Goal: Task Accomplishment & Management: Manage account settings

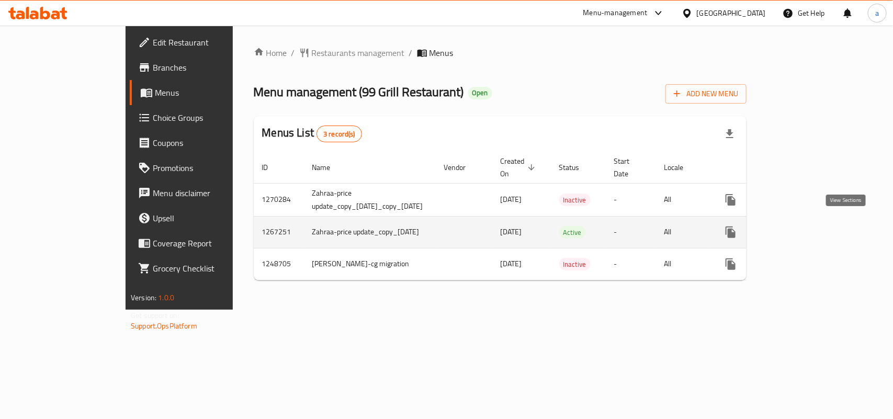
click at [813, 227] on icon "enhanced table" at bounding box center [806, 232] width 13 height 13
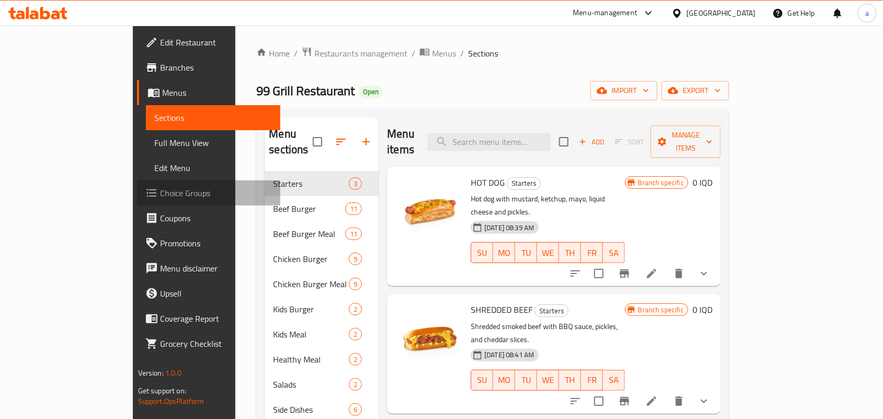
click at [160, 198] on span "Choice Groups" at bounding box center [216, 193] width 112 height 13
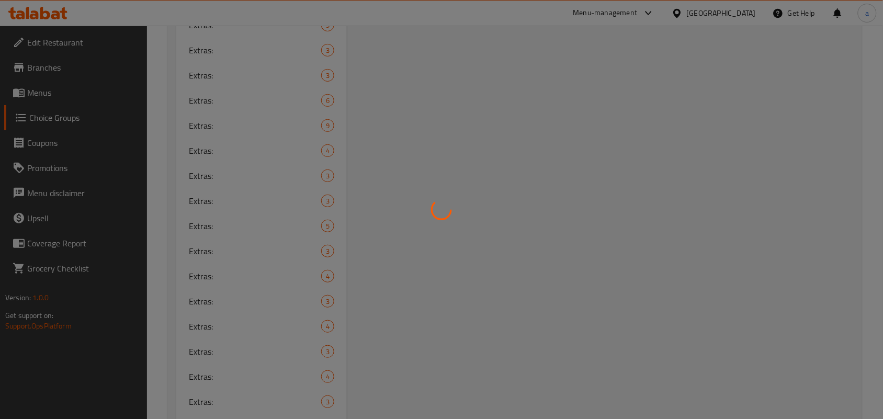
scroll to position [1327, 0]
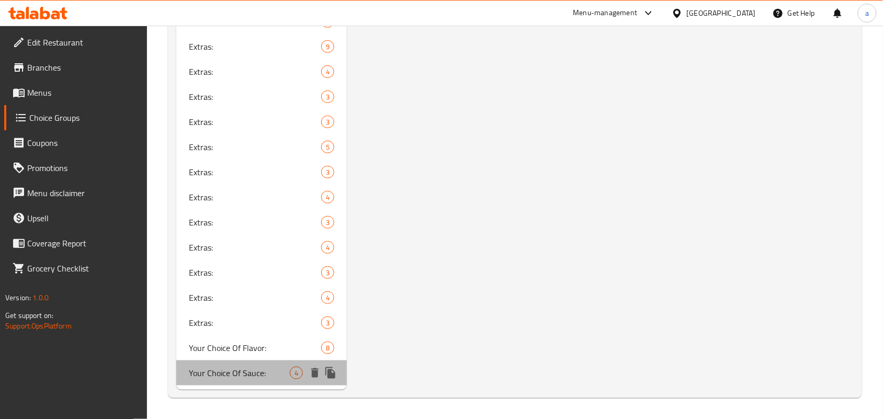
click at [263, 367] on span "Your Choice Of Sauce:" at bounding box center [239, 373] width 101 height 13
type input "Your Choice Of Sauce:"
type input "إختيارك من الصلصة:"
type input "هەڵبژاردنت لە سۆس:"
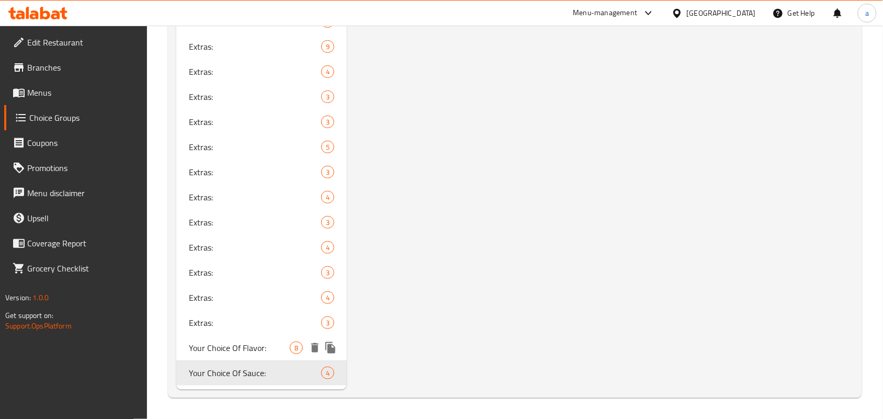
click at [276, 342] on span "Your Choice Of Flavor:" at bounding box center [239, 348] width 101 height 13
type input "Your Choice Of Flavor:"
type input "إختيارك من النكهة:"
type input "هەڵبژاردنت لە تام:"
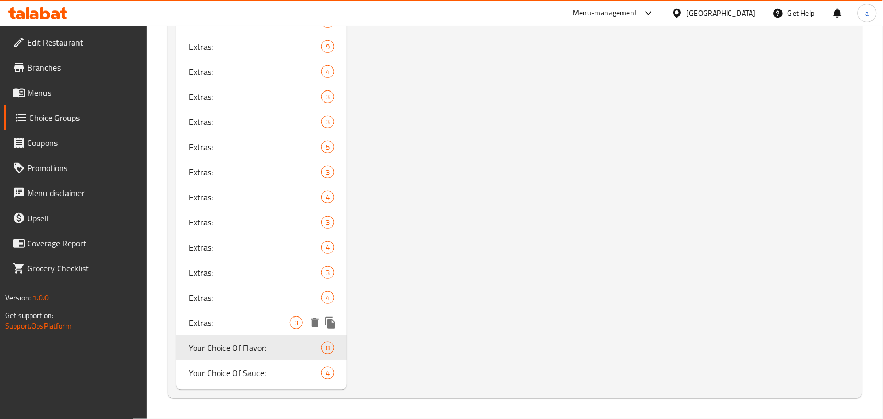
click at [242, 318] on span "Extras:" at bounding box center [239, 323] width 101 height 13
type input "Extras:"
type input "الاضافات:"
type input "زیادە:"
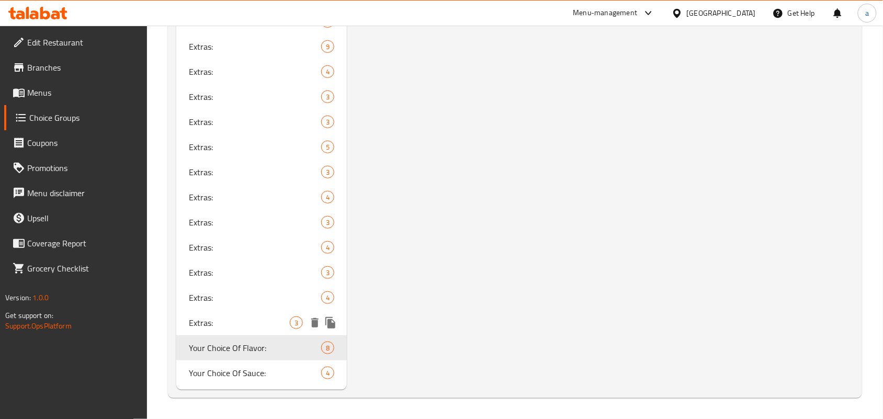
type input "0"
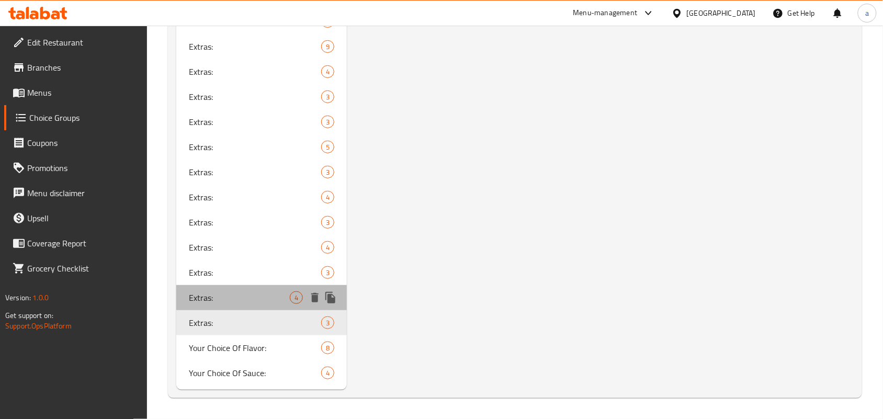
click at [223, 297] on span "Extras:" at bounding box center [239, 297] width 101 height 13
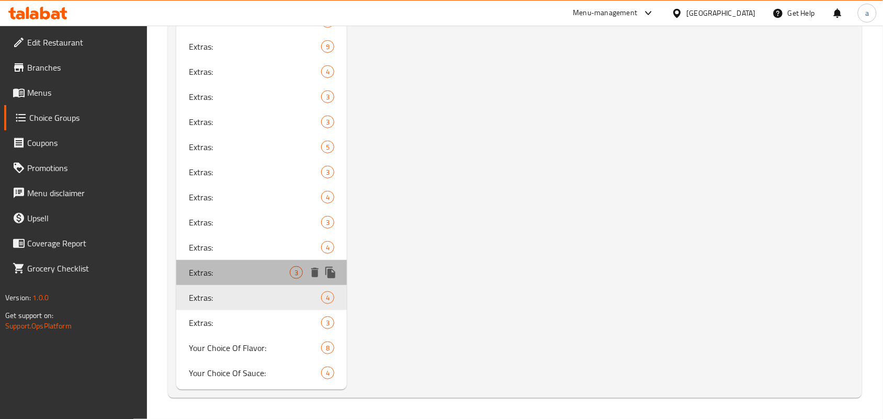
click at [247, 267] on span "Extras:" at bounding box center [239, 272] width 101 height 13
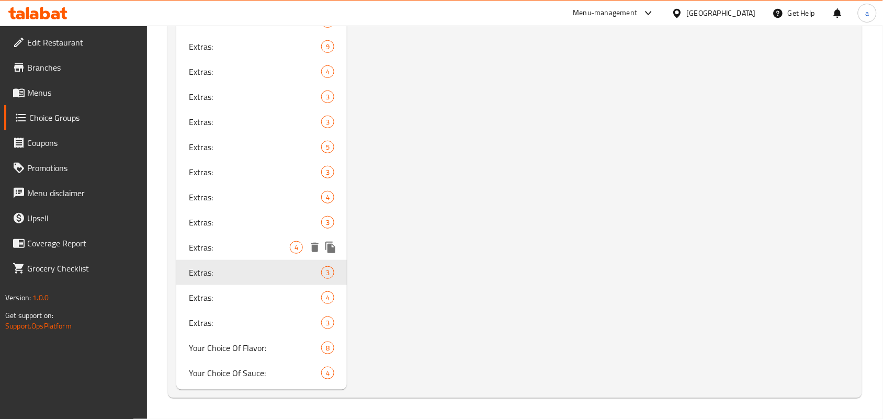
click at [247, 247] on span "Extras:" at bounding box center [239, 247] width 101 height 13
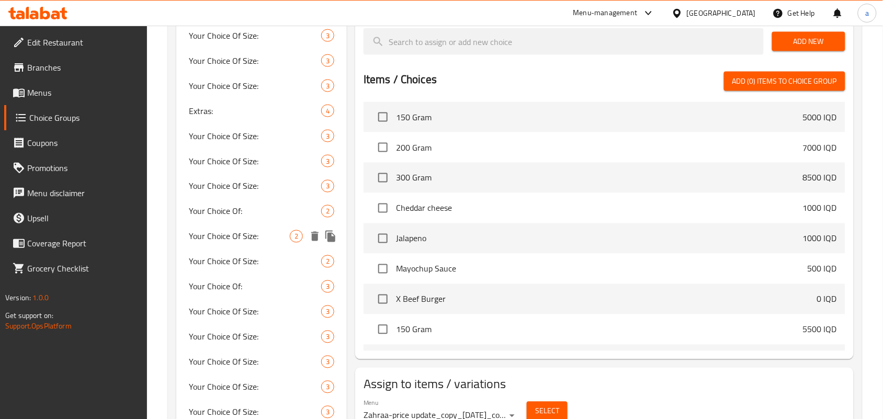
scroll to position [106, 0]
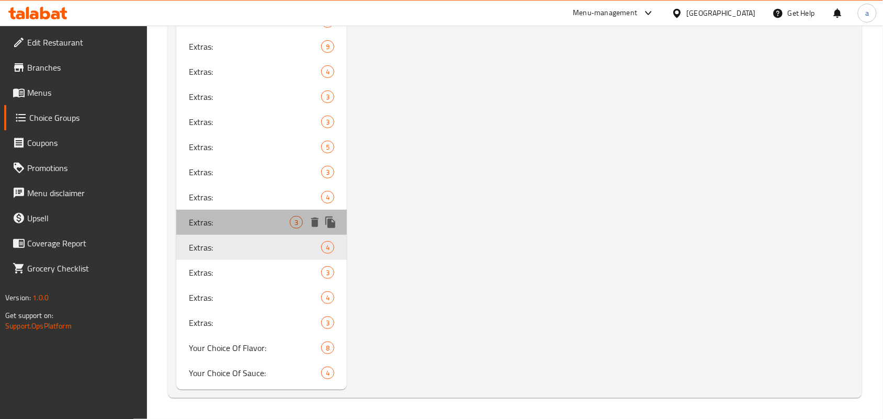
click at [252, 220] on span "Extras:" at bounding box center [239, 222] width 101 height 13
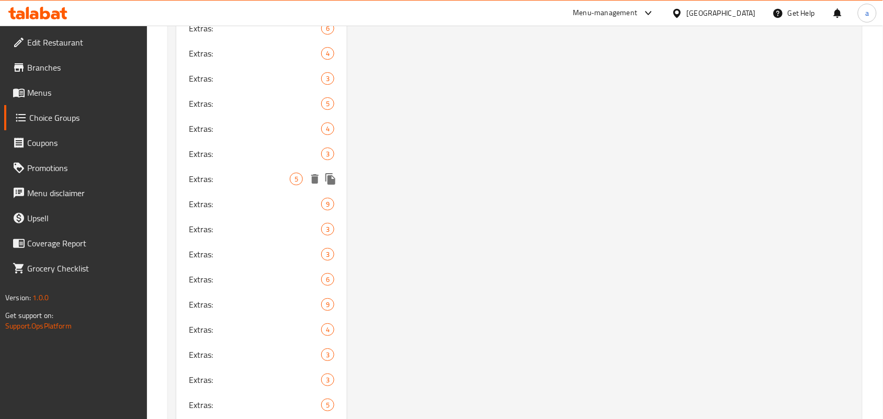
scroll to position [1327, 0]
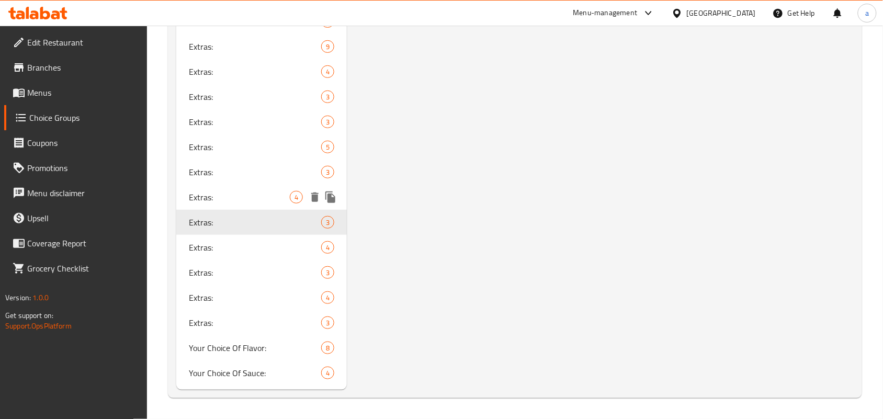
click at [243, 198] on span "Extras:" at bounding box center [239, 197] width 101 height 13
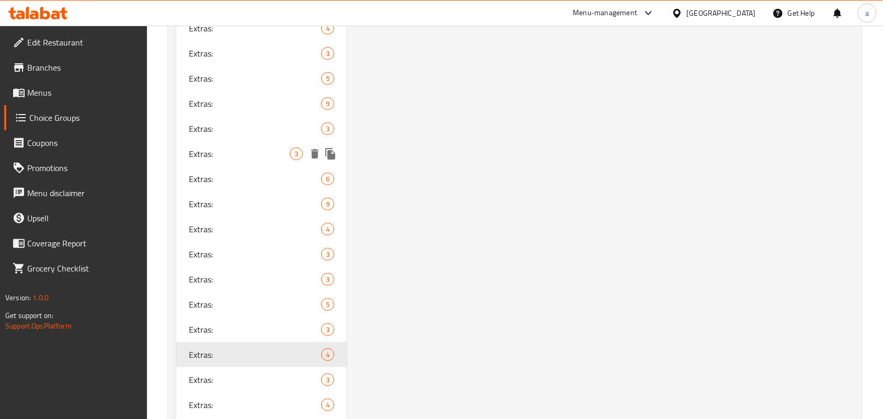
scroll to position [1175, 0]
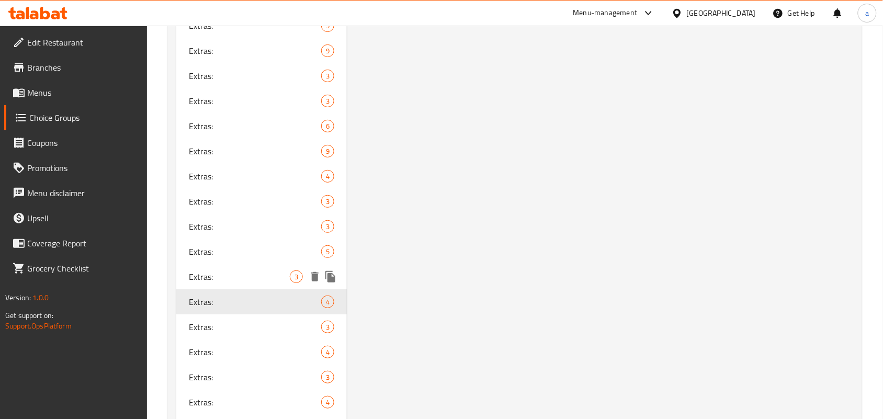
drag, startPoint x: 244, startPoint y: 315, endPoint x: 268, endPoint y: 292, distance: 33.7
click at [244, 283] on span "Extras:" at bounding box center [239, 276] width 101 height 13
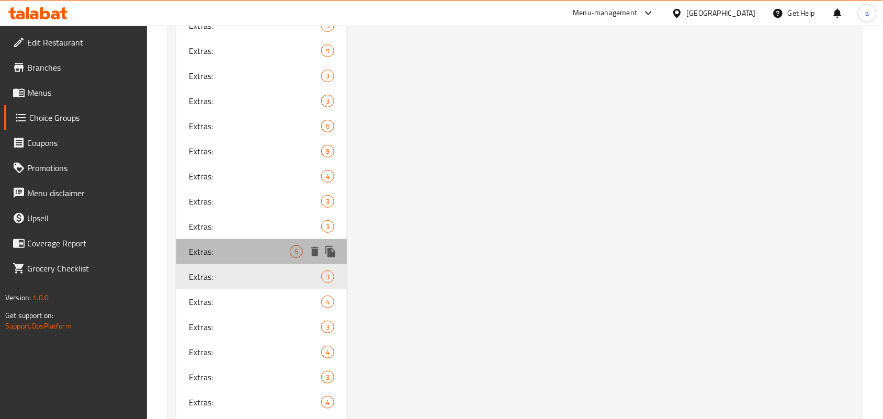
click at [238, 258] on span "Extras:" at bounding box center [239, 251] width 101 height 13
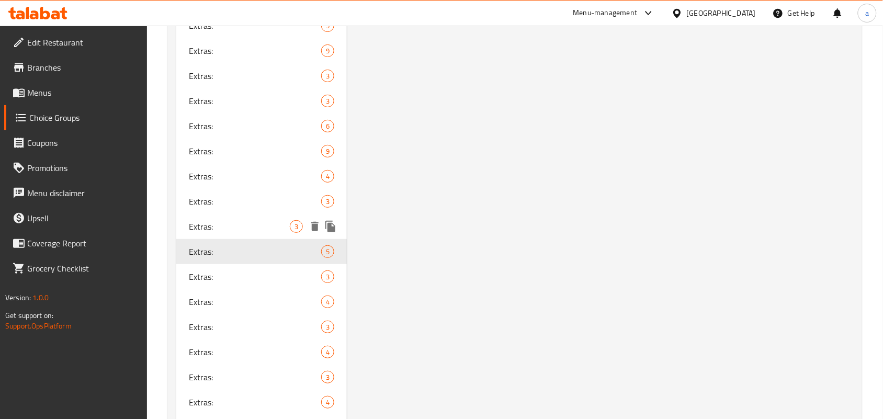
click at [257, 239] on div "Extras: 3" at bounding box center [261, 226] width 171 height 25
type input "3"
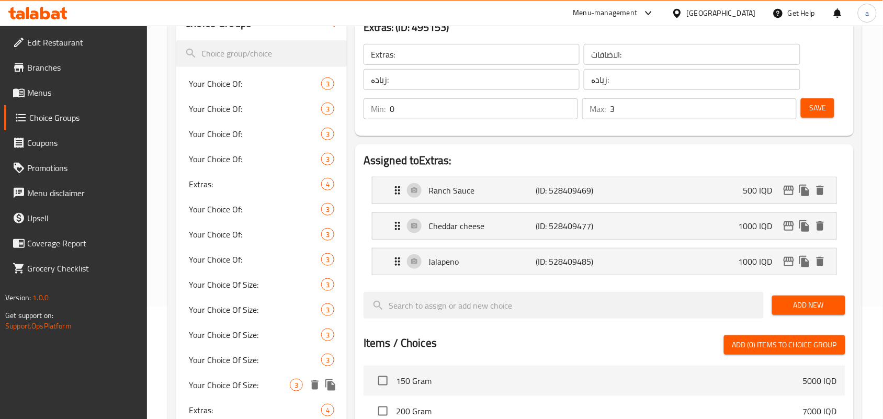
scroll to position [106, 0]
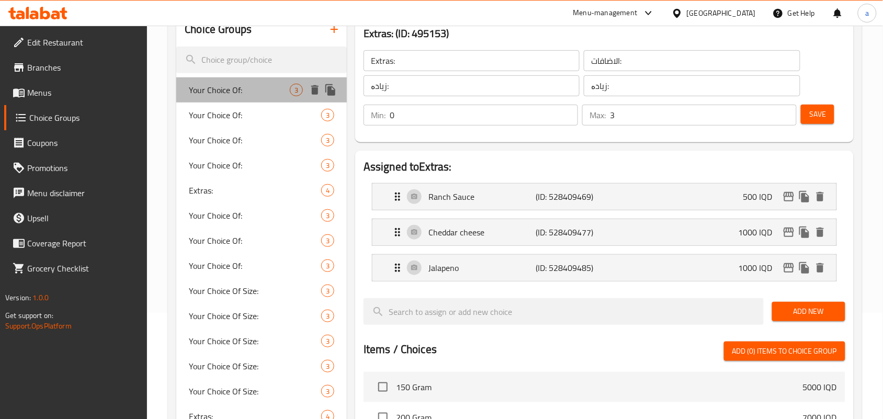
click at [249, 101] on div "Your Choice Of: 3" at bounding box center [261, 89] width 171 height 25
type input "Your Choice Of:"
type input "إختيارك من:"
type input "هەڵبژاردنت لە:"
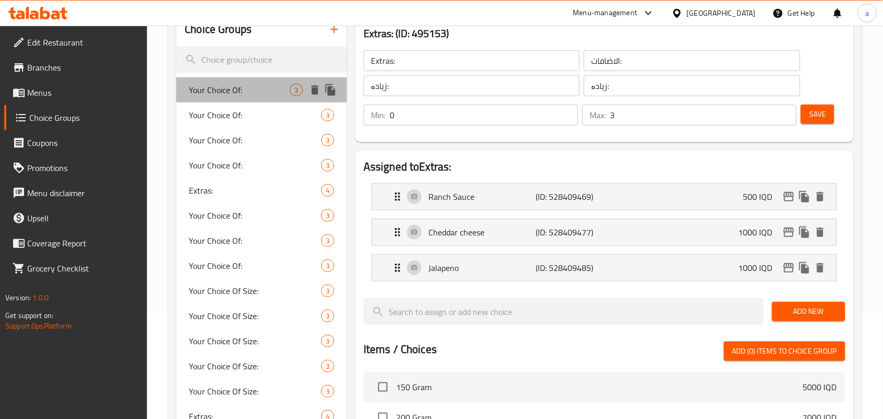
type input "1"
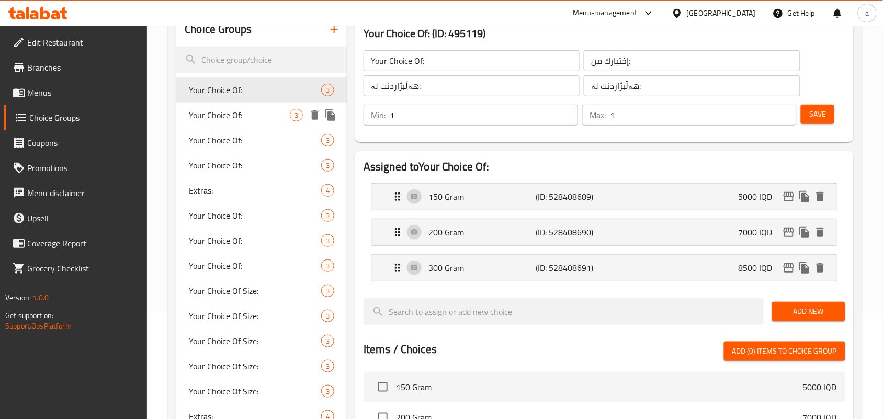
click at [247, 111] on div "Your Choice Of: 3" at bounding box center [261, 115] width 171 height 25
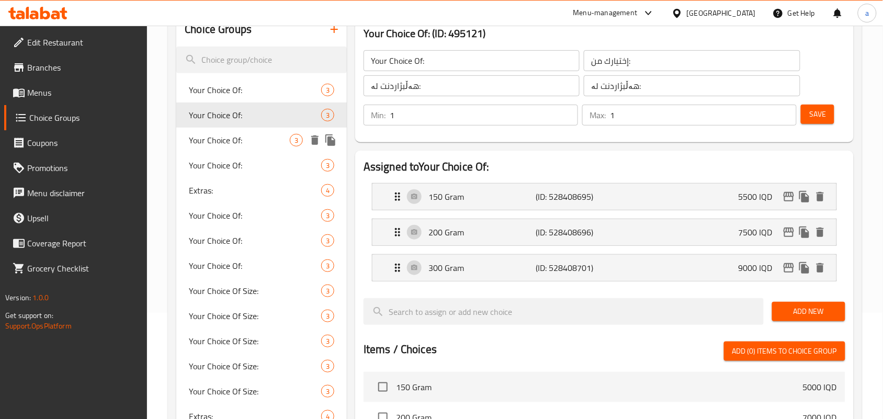
click at [246, 137] on div "Your Choice Of: 3" at bounding box center [261, 140] width 171 height 25
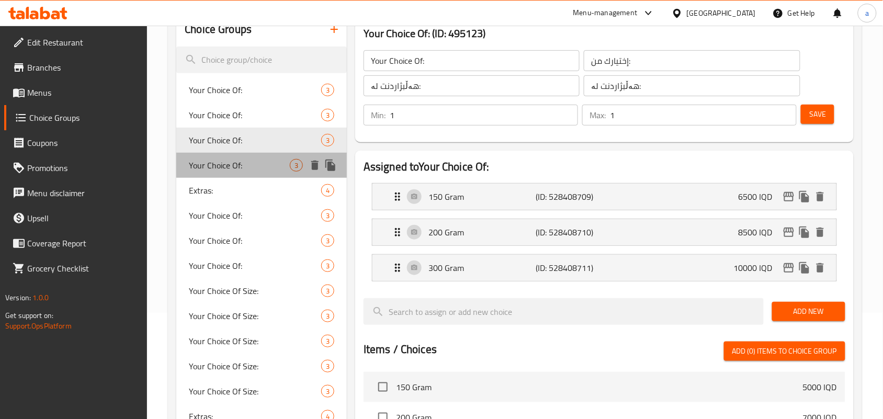
click at [243, 172] on span "Your Choice Of:" at bounding box center [239, 165] width 101 height 13
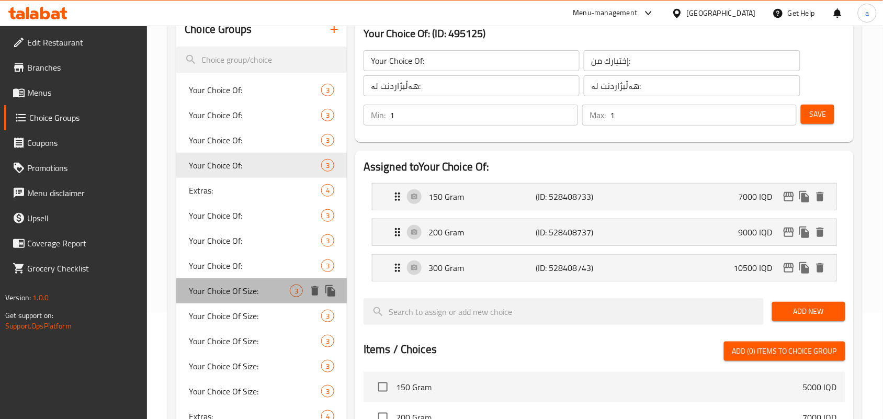
click at [262, 294] on span "Your Choice Of Size:" at bounding box center [239, 291] width 101 height 13
type input "Your Choice Of Size:"
type input "إختيارك من الحجم:"
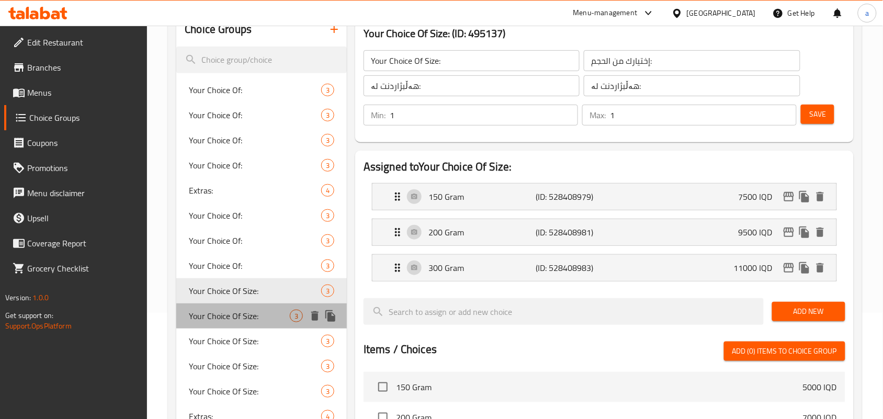
click at [284, 322] on span "Your Choice Of Size:" at bounding box center [239, 316] width 101 height 13
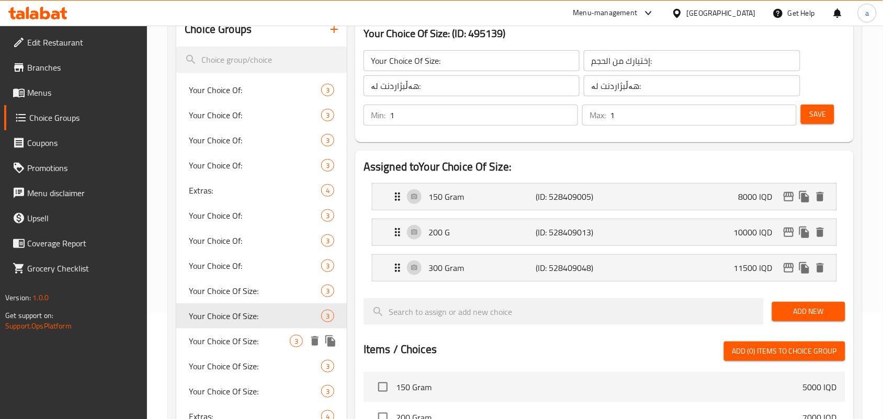
click at [260, 347] on span "Your Choice Of Size:" at bounding box center [239, 341] width 101 height 13
type input "هەڵبژاردنت لە قەبارە:"
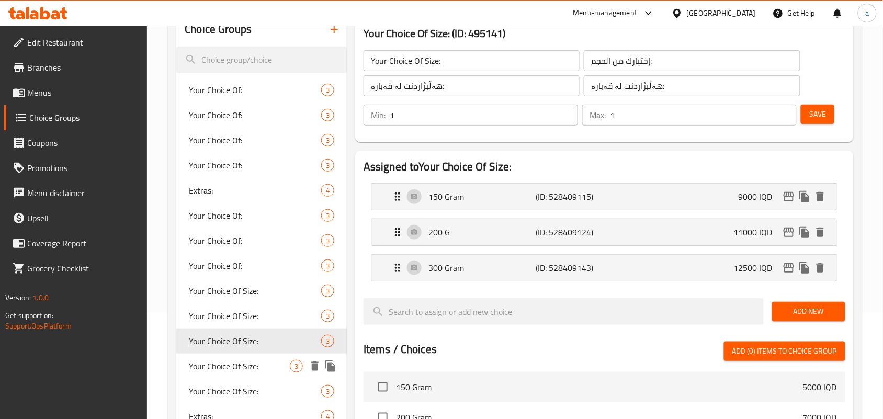
click at [262, 369] on div "Your Choice Of Size: 3" at bounding box center [261, 366] width 171 height 25
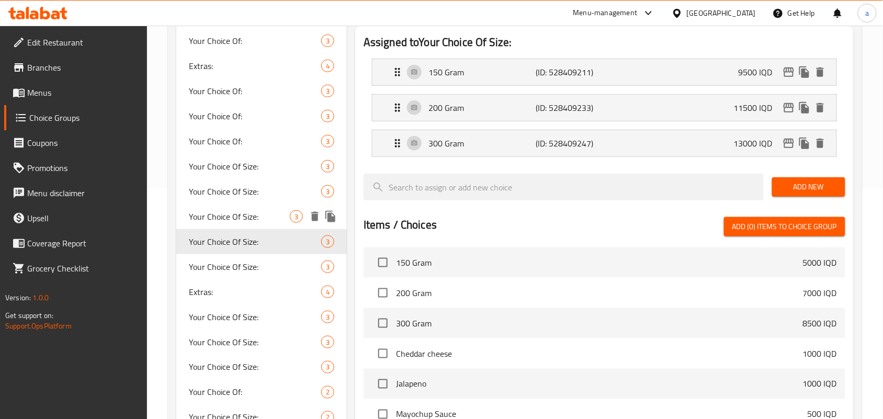
scroll to position [260, 0]
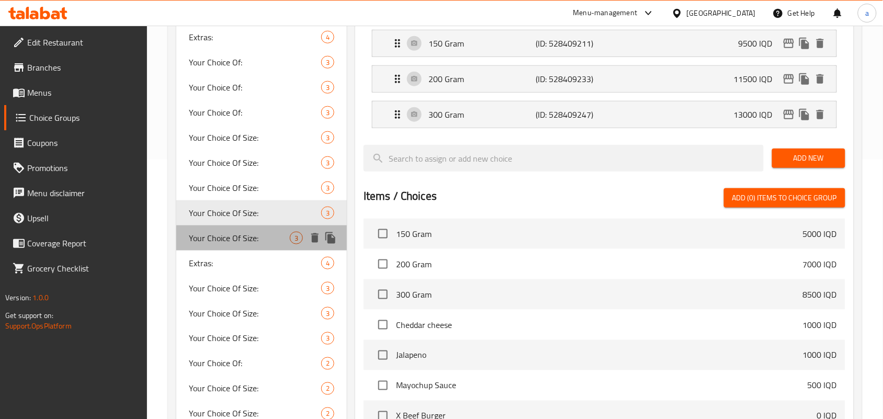
click at [265, 244] on span "Your Choice Of Size:" at bounding box center [239, 238] width 101 height 13
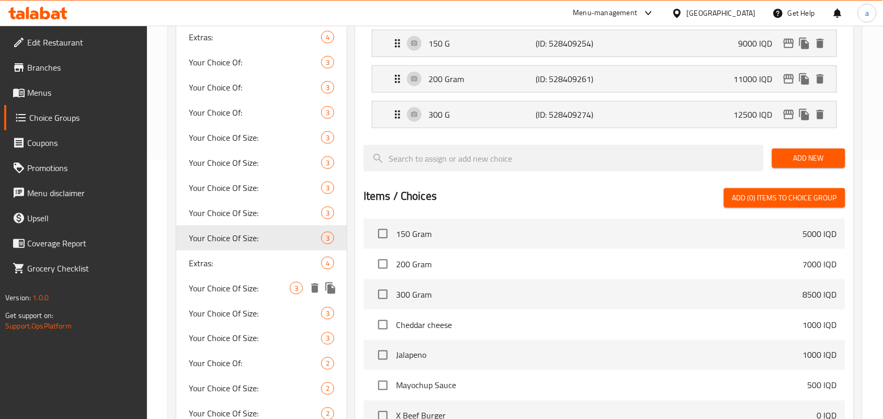
click at [260, 295] on span "Your Choice Of Size:" at bounding box center [239, 288] width 101 height 13
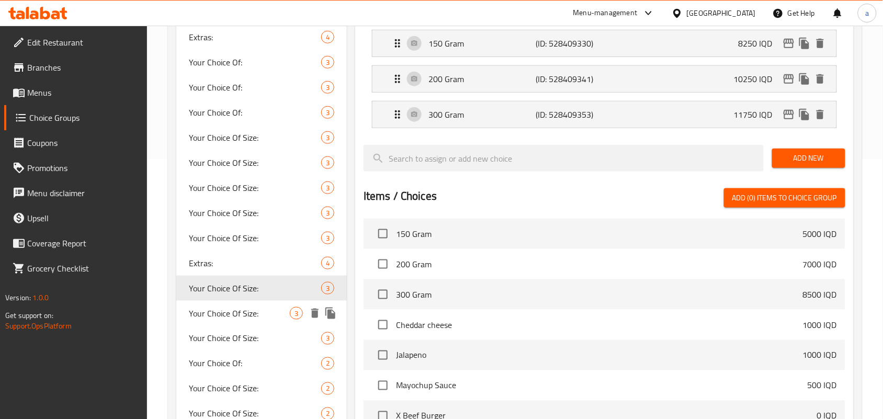
click at [253, 320] on span "Your Choice Of Size:" at bounding box center [239, 313] width 101 height 13
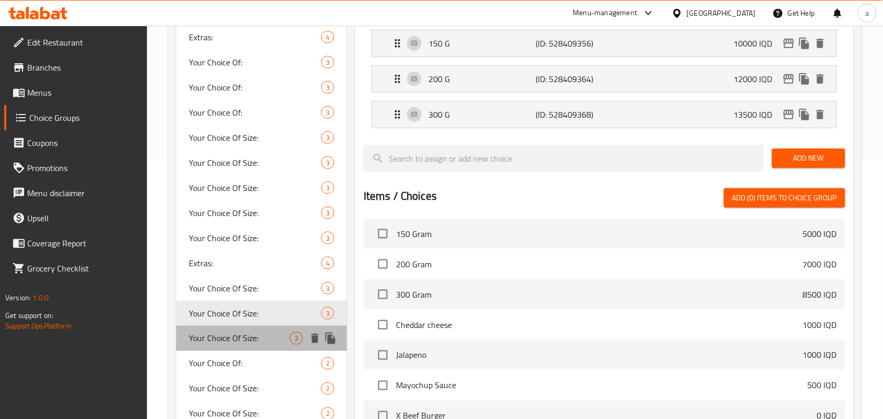
click at [257, 344] on div "Your Choice Of Size: 3" at bounding box center [261, 338] width 171 height 25
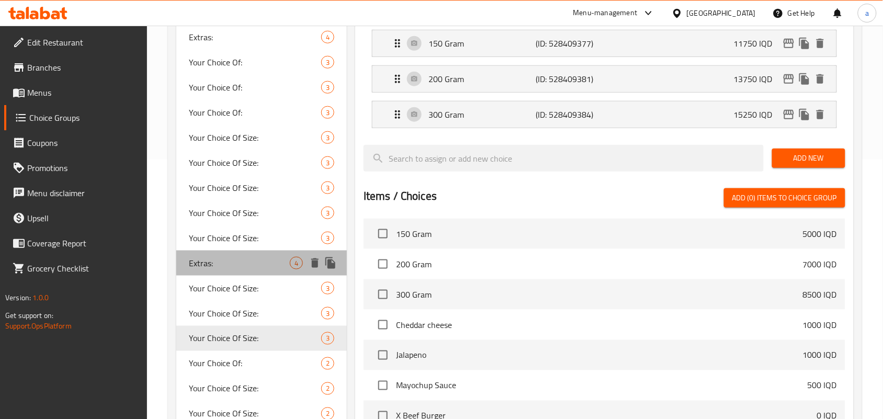
click at [270, 269] on span "Extras:" at bounding box center [239, 263] width 101 height 13
type input "Extras:"
type input "الاضافات:"
type input "زیادە:"
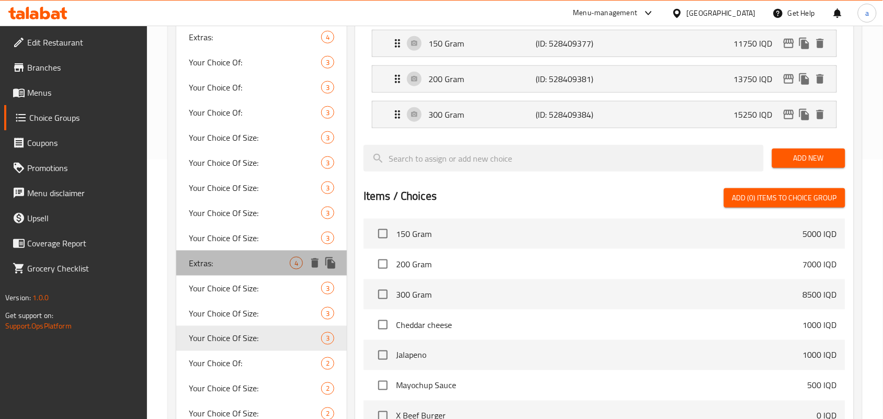
type input "0"
type input "4"
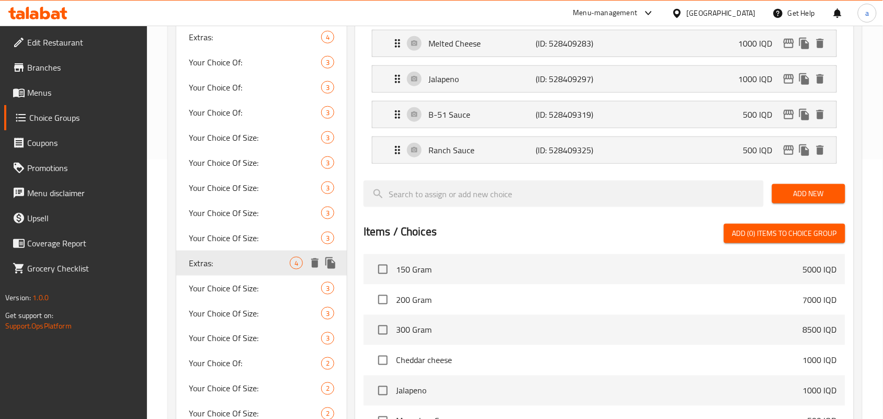
scroll to position [412, 0]
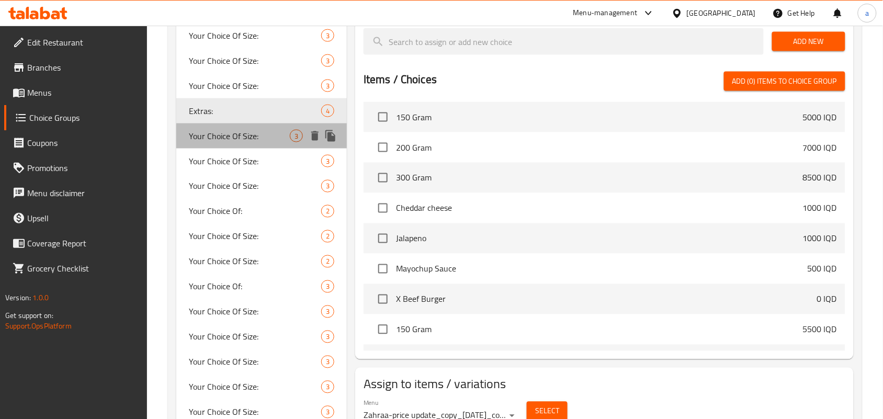
click at [276, 149] on div "Your Choice Of Size: 3" at bounding box center [261, 135] width 171 height 25
type input "Your Choice Of Size:"
type input "إختيارك من الحجم:"
type input "هەڵبژاردنت لە قەبارە:"
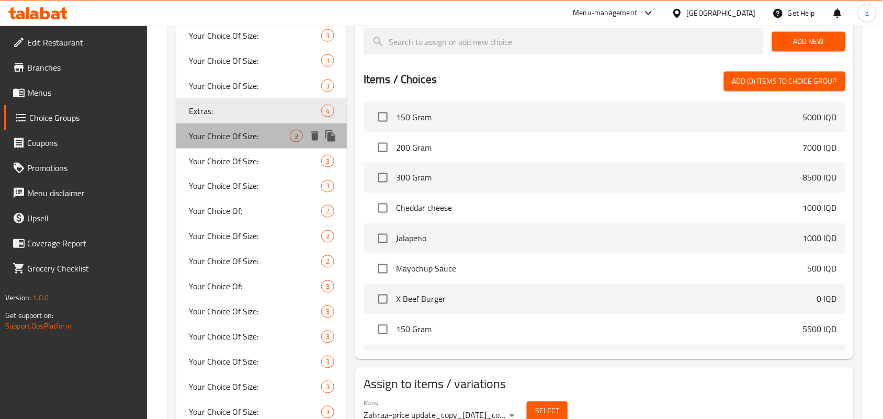
type input "1"
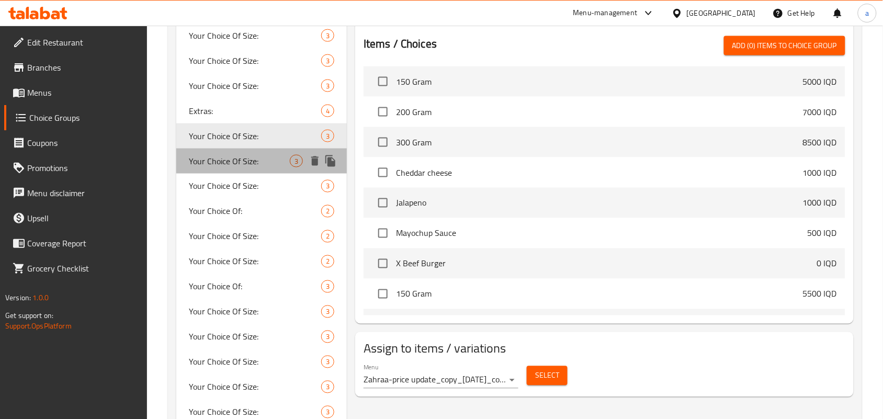
click at [249, 167] on span "Your Choice Of Size:" at bounding box center [239, 161] width 101 height 13
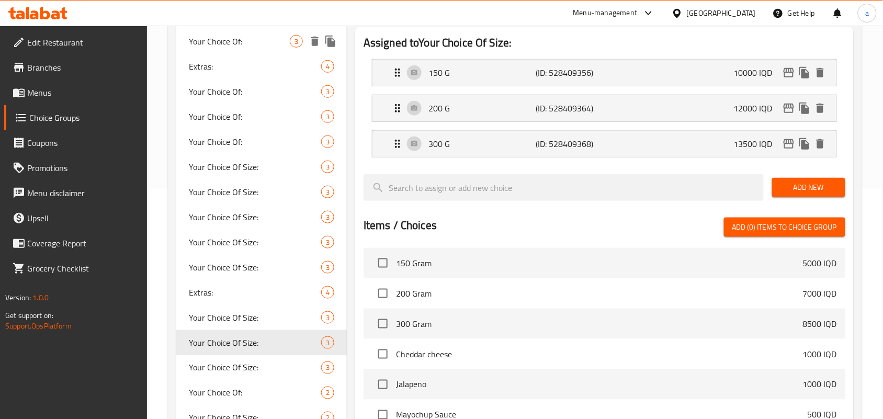
scroll to position [260, 0]
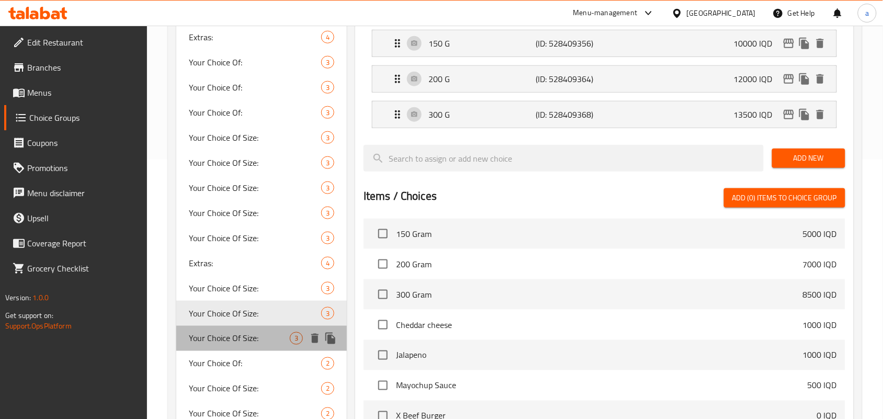
click at [247, 344] on div "Your Choice Of Size: 3" at bounding box center [261, 338] width 171 height 25
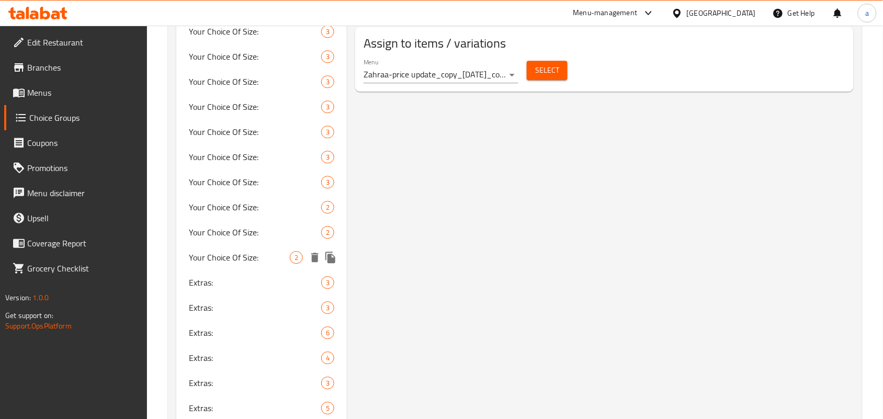
scroll to position [870, 0]
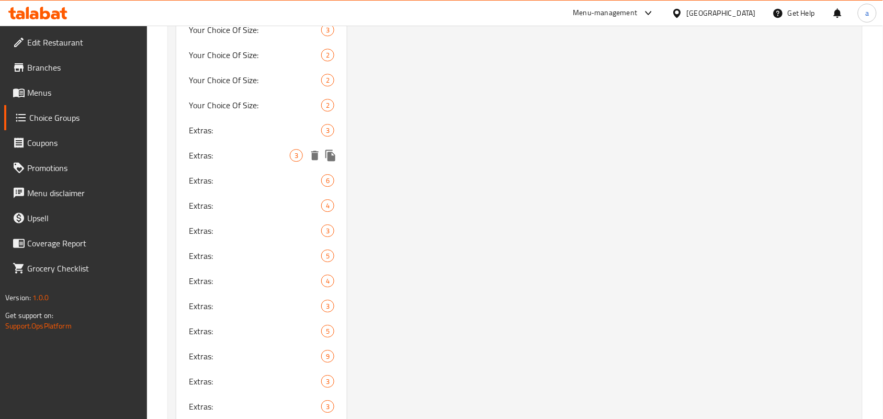
click at [260, 137] on span "Extras:" at bounding box center [255, 130] width 132 height 13
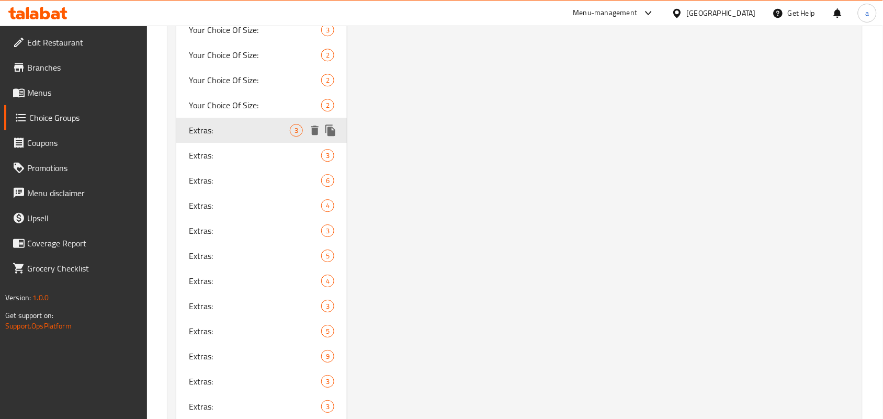
type input "Extras:"
type input "الاضافات:"
type input "زیادە:"
type input "0"
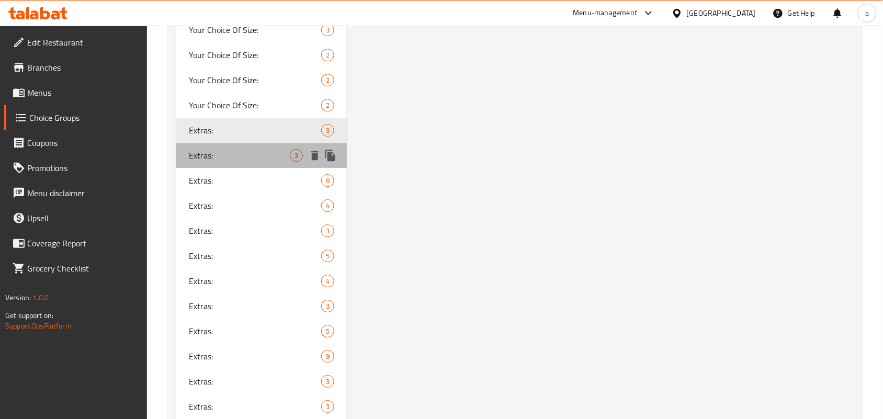
click at [250, 162] on span "Extras:" at bounding box center [239, 155] width 101 height 13
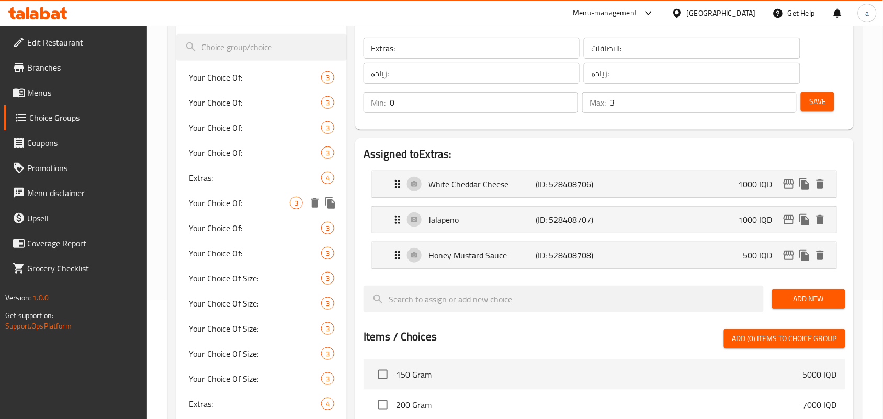
scroll to position [106, 0]
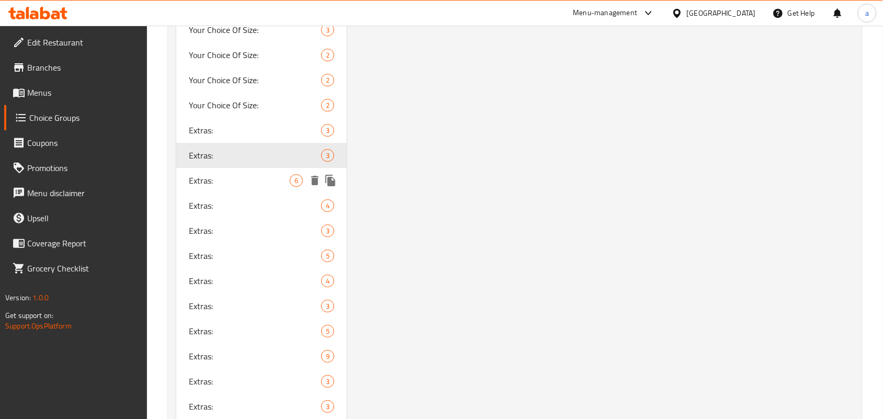
click at [233, 187] on span "Extras:" at bounding box center [239, 180] width 101 height 13
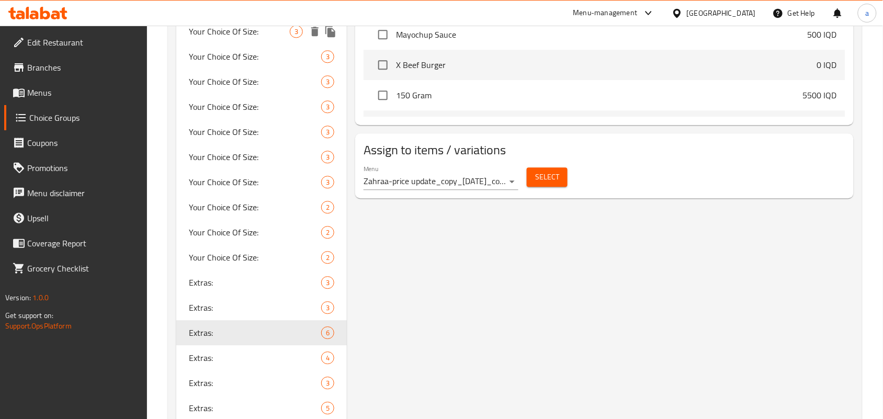
scroll to position [870, 0]
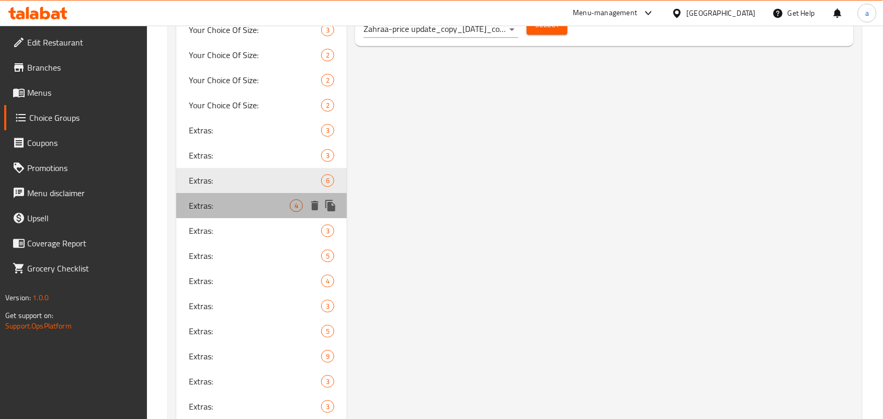
click at [249, 212] on span "Extras:" at bounding box center [239, 205] width 101 height 13
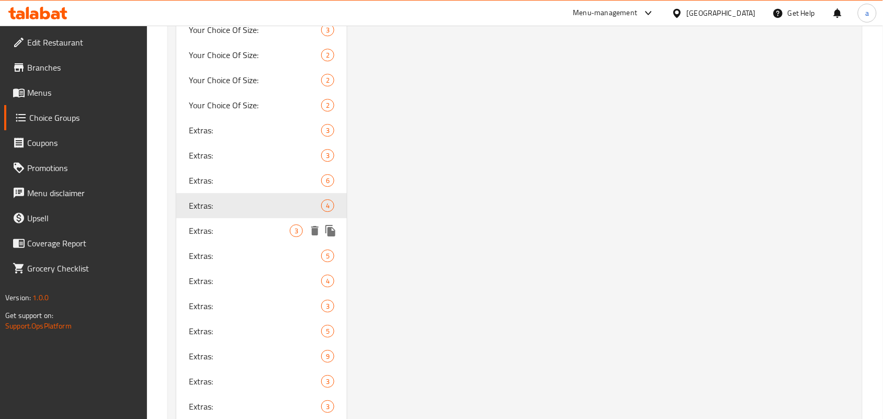
click at [226, 237] on span "Extras:" at bounding box center [239, 230] width 101 height 13
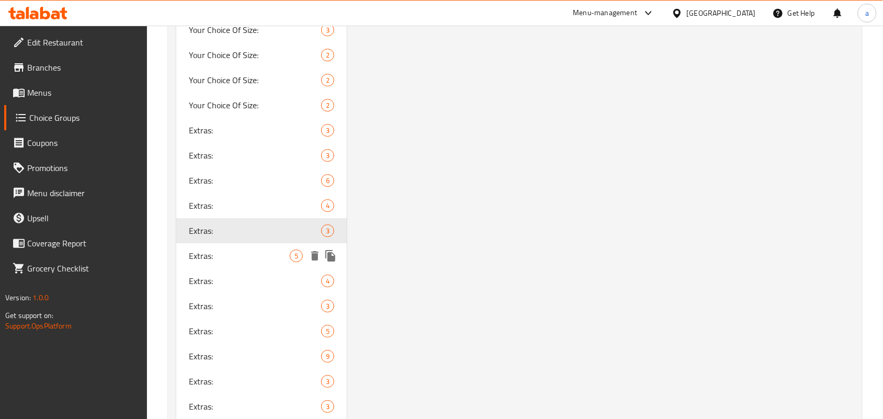
click at [230, 262] on span "Extras:" at bounding box center [239, 256] width 101 height 13
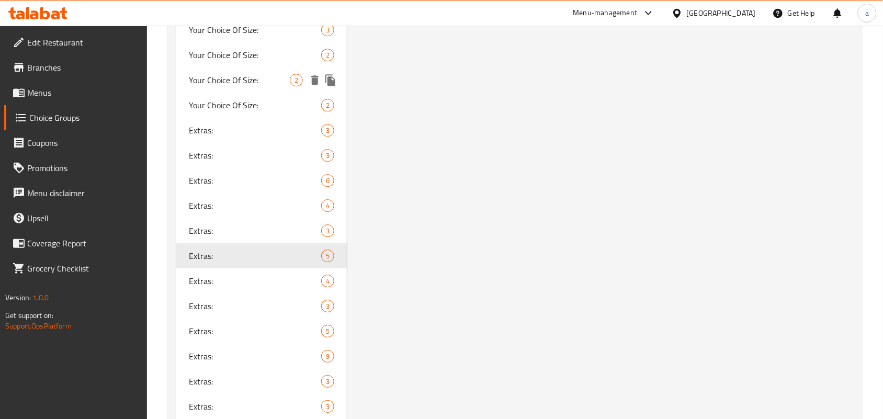
scroll to position [1022, 0]
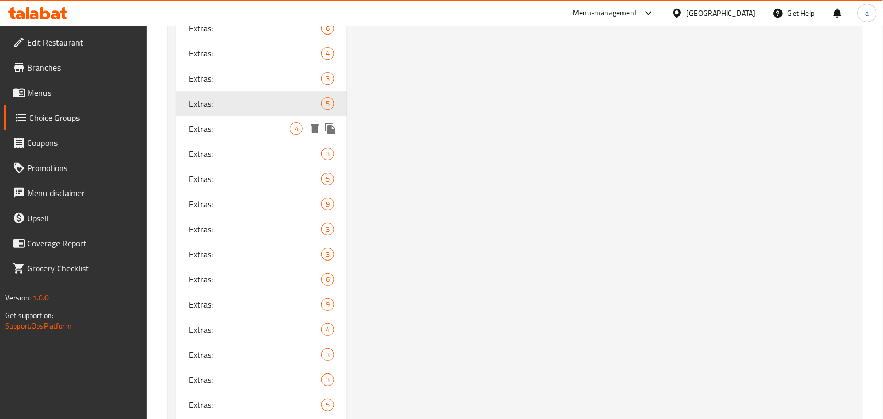
click at [241, 135] on span "Extras:" at bounding box center [239, 128] width 101 height 13
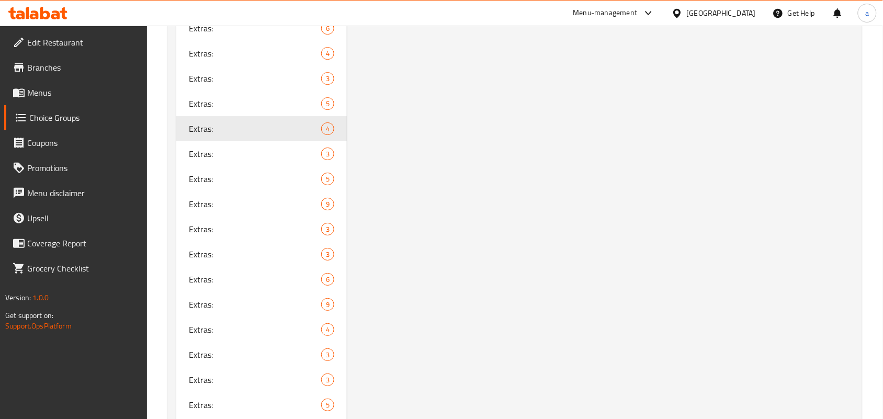
scroll to position [260, 0]
click at [237, 160] on span "Extras:" at bounding box center [239, 154] width 101 height 13
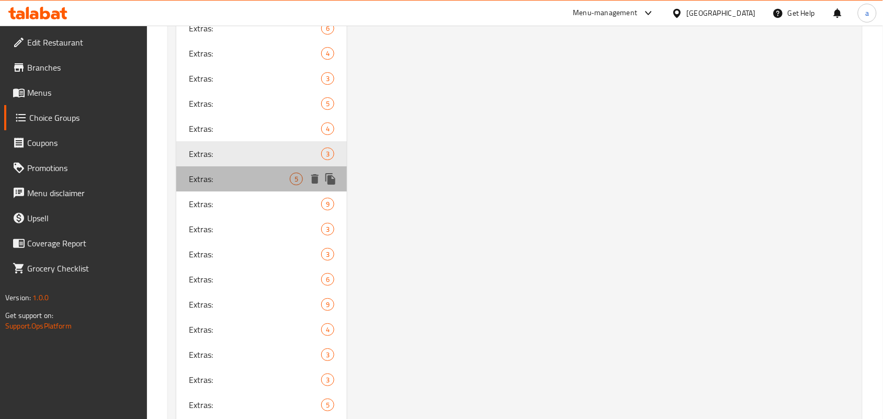
click at [250, 185] on span "Extras:" at bounding box center [239, 179] width 101 height 13
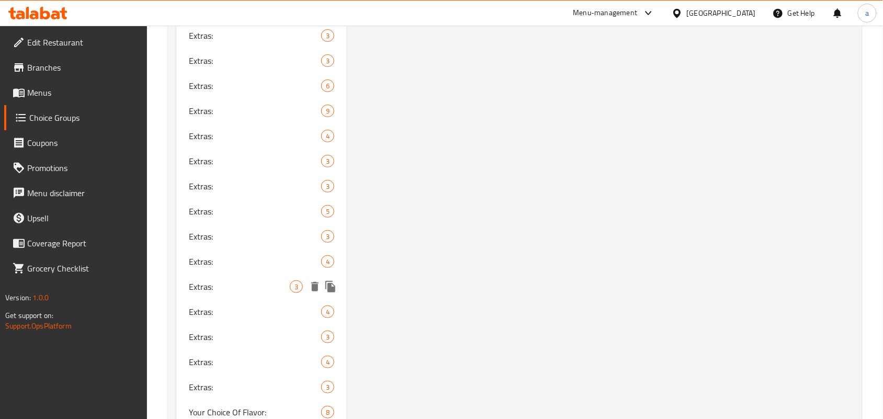
scroll to position [1175, 0]
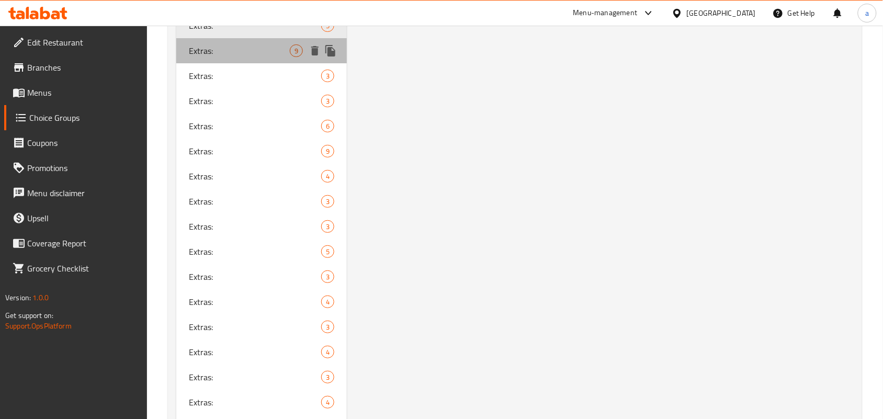
click at [250, 57] on span "Extras:" at bounding box center [239, 50] width 101 height 13
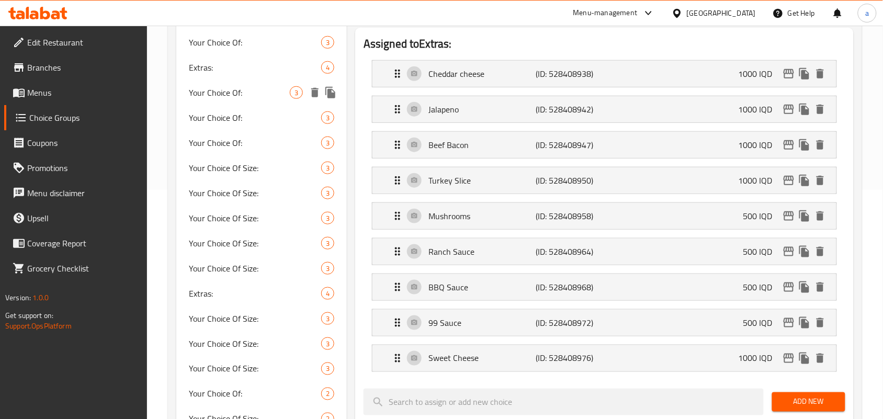
scroll to position [260, 0]
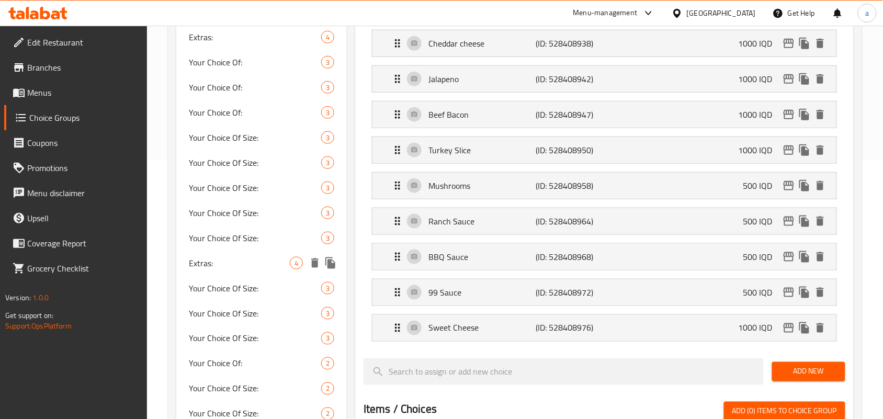
click at [262, 269] on span "Extras:" at bounding box center [239, 263] width 101 height 13
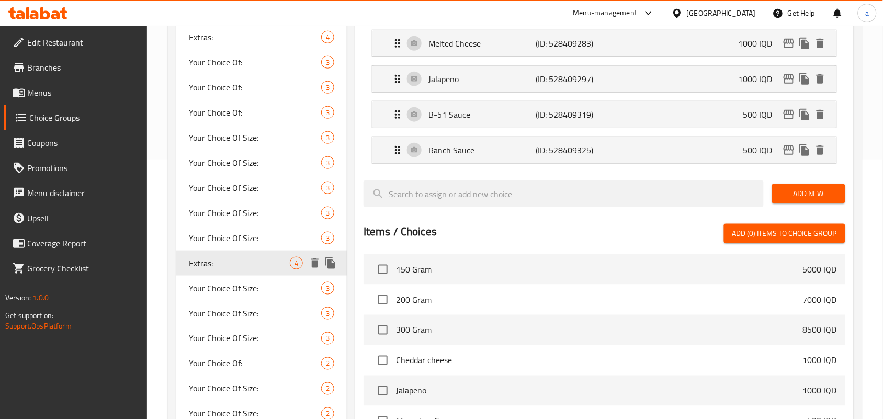
type input "4"
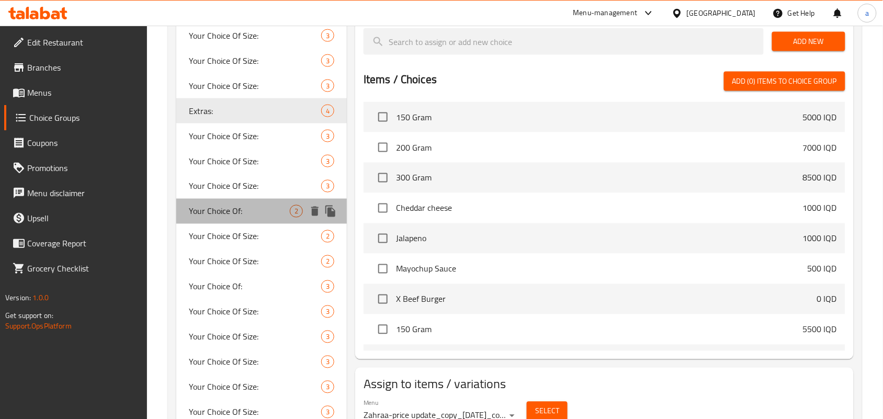
click at [223, 218] on span "Your Choice Of:" at bounding box center [239, 211] width 101 height 13
type input "Your Choice Of:"
type input "إختيارك من:"
type input "هەڵبژاردنت لە:"
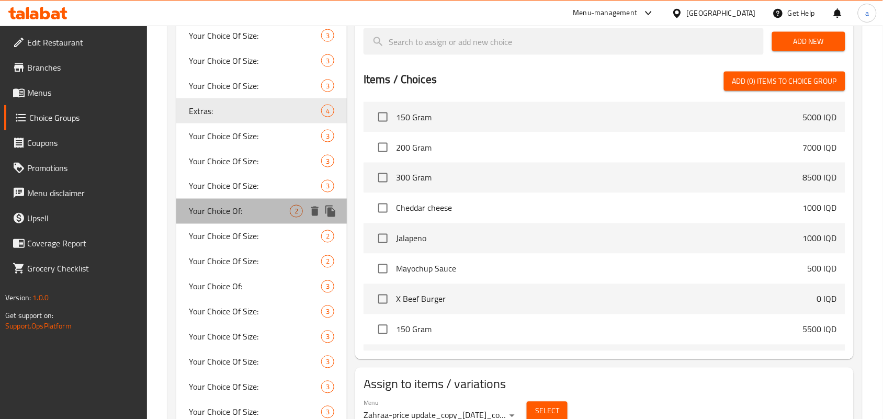
type input "1"
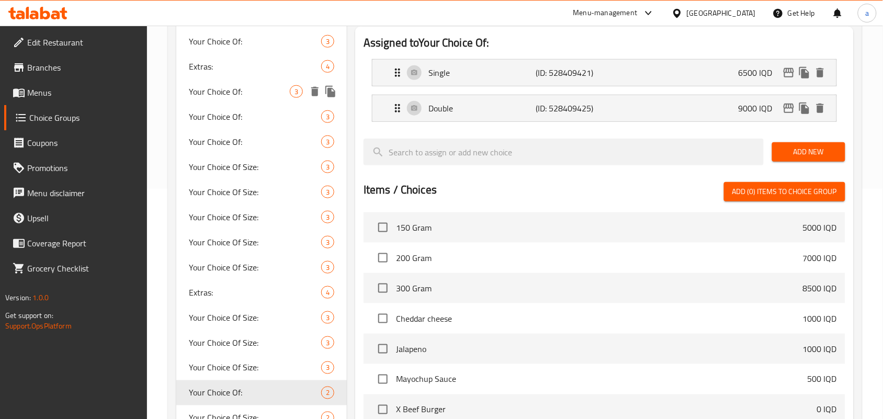
scroll to position [260, 0]
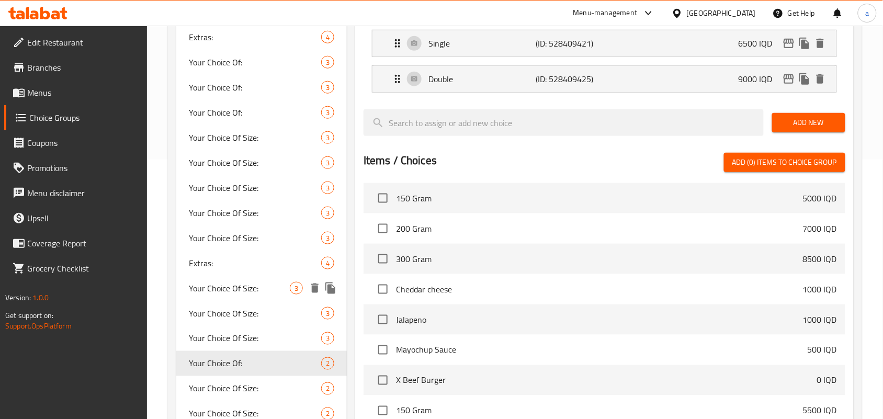
click at [227, 269] on span "Extras:" at bounding box center [255, 263] width 132 height 13
type input "Extras:"
type input "الاضافات:"
type input "زیادە:"
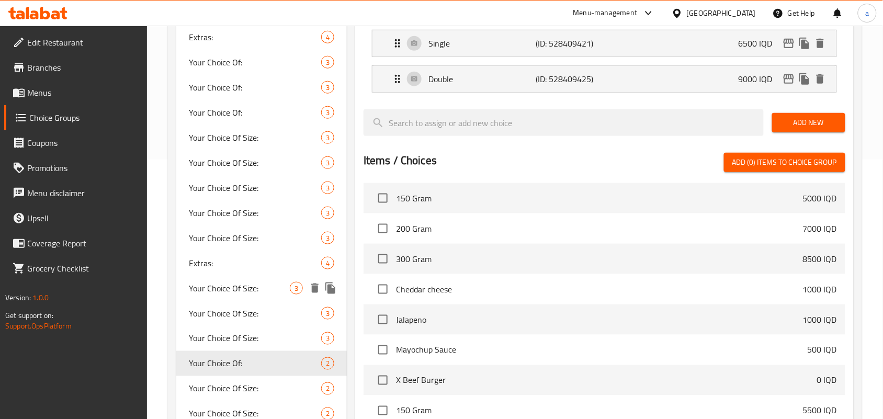
type input "0"
type input "4"
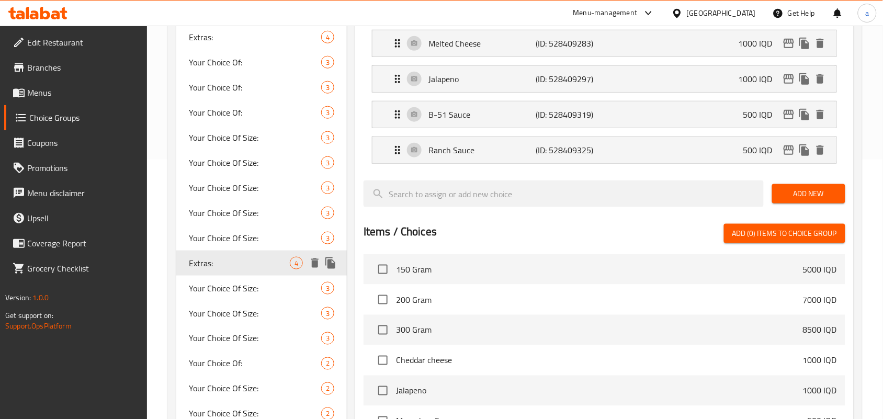
scroll to position [412, 0]
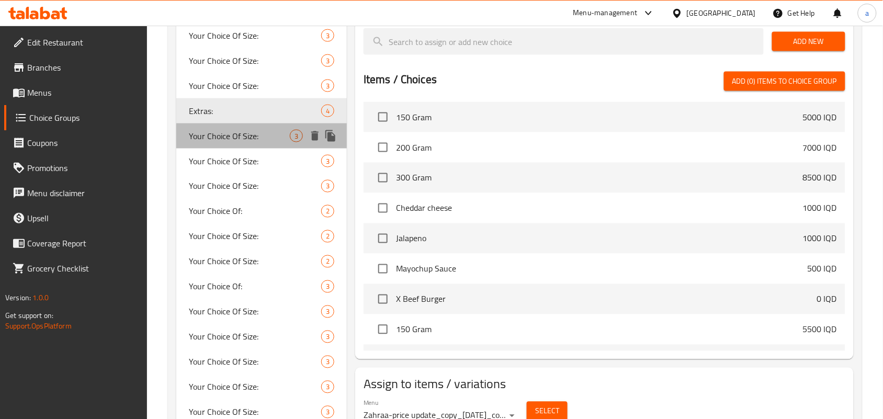
click at [253, 142] on span "Your Choice Of Size:" at bounding box center [239, 136] width 101 height 13
type input "Your Choice Of Size:"
type input "إختيارك من الحجم:"
type input "هەڵبژاردنت لە قەبارە:"
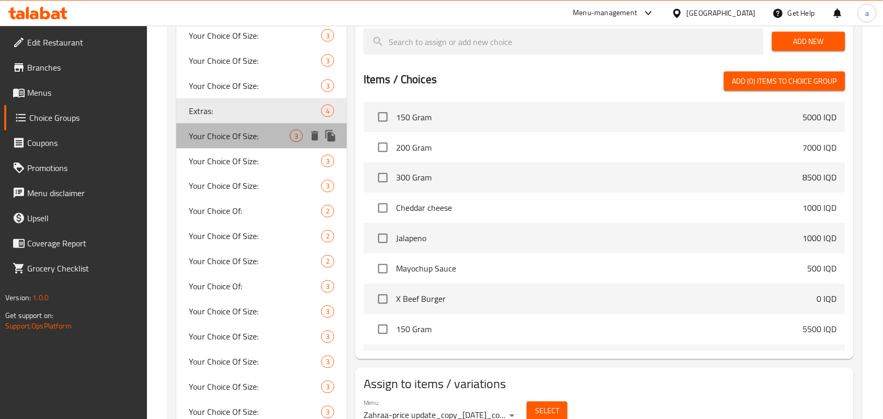
type input "1"
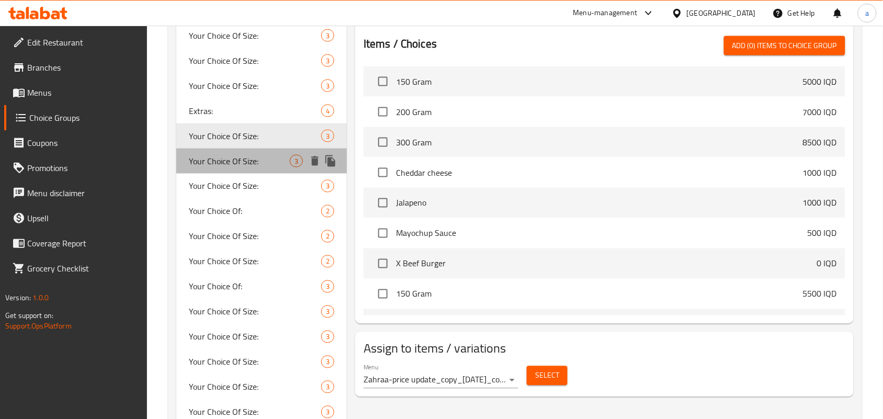
click at [244, 167] on span "Your Choice Of Size:" at bounding box center [239, 161] width 101 height 13
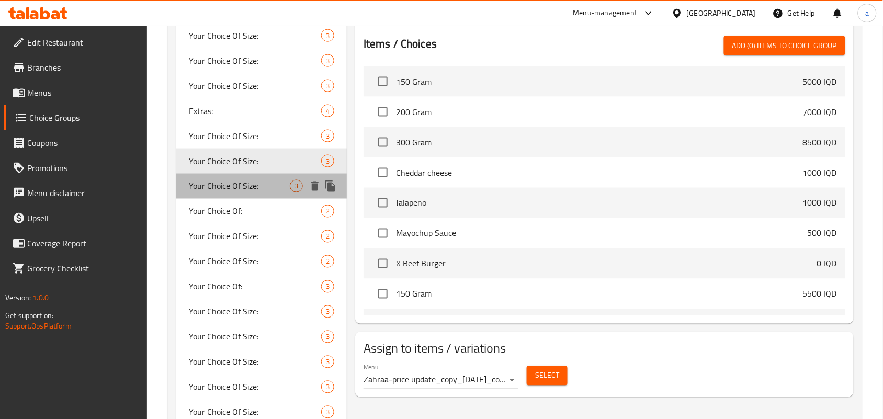
click at [246, 191] on div "Your Choice Of Size: 3" at bounding box center [261, 186] width 171 height 25
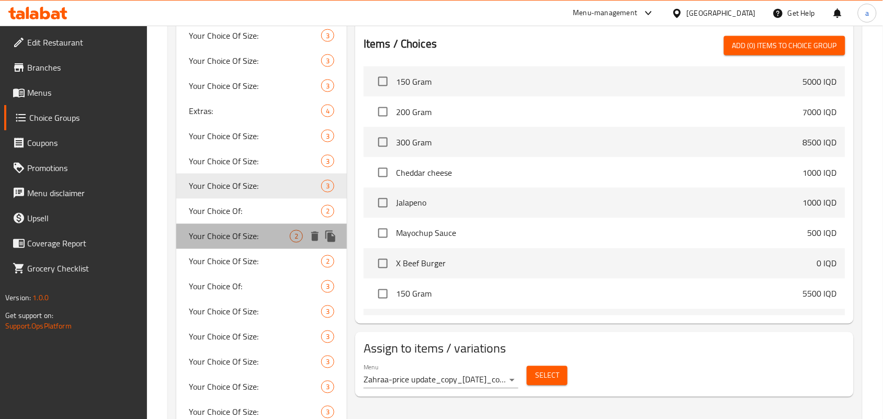
click at [249, 241] on div "Your Choice Of Size: 2" at bounding box center [261, 236] width 171 height 25
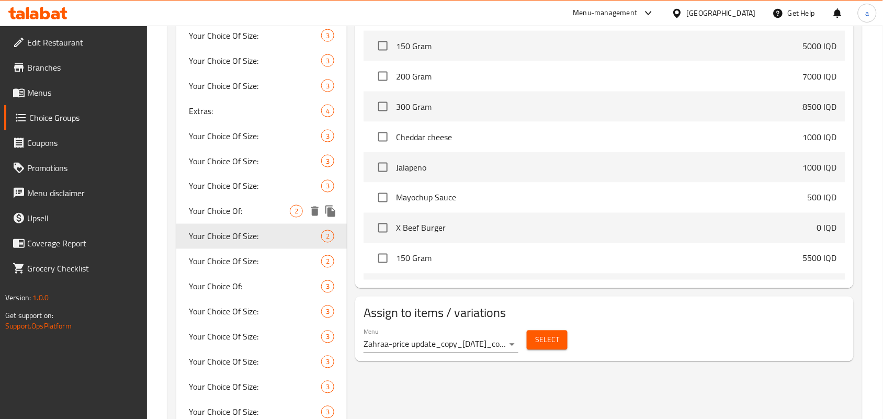
click at [249, 218] on span "Your Choice Of:" at bounding box center [239, 211] width 101 height 13
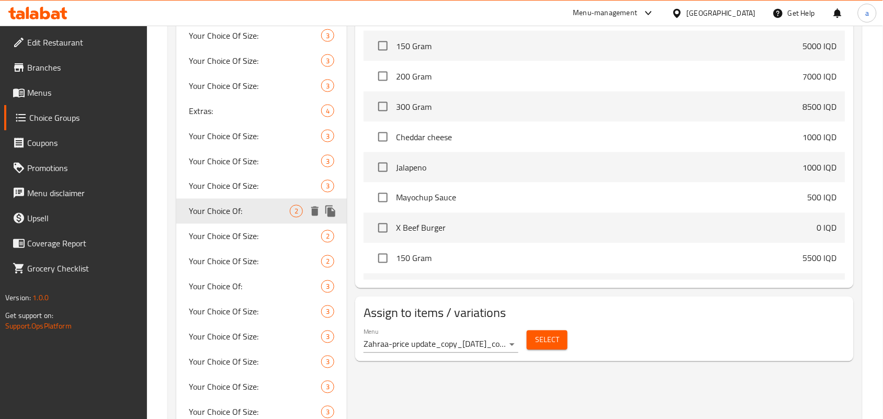
type input "Your Choice Of:"
type input "إختيارك من:"
type input "هەڵبژاردنت لە:"
click at [249, 243] on span "Your Choice Of Size:" at bounding box center [239, 236] width 101 height 13
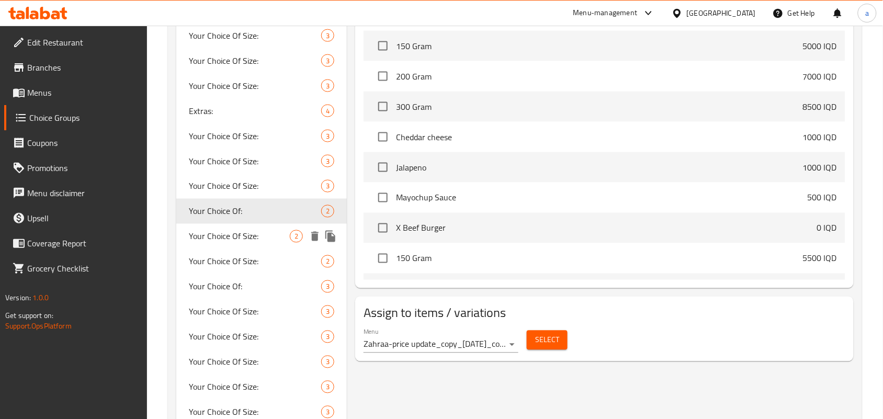
type input "Your Choice Of Size:"
type input "إختيارك من الحجم:"
type input "هەڵبژاردنت لە قەبارە:"
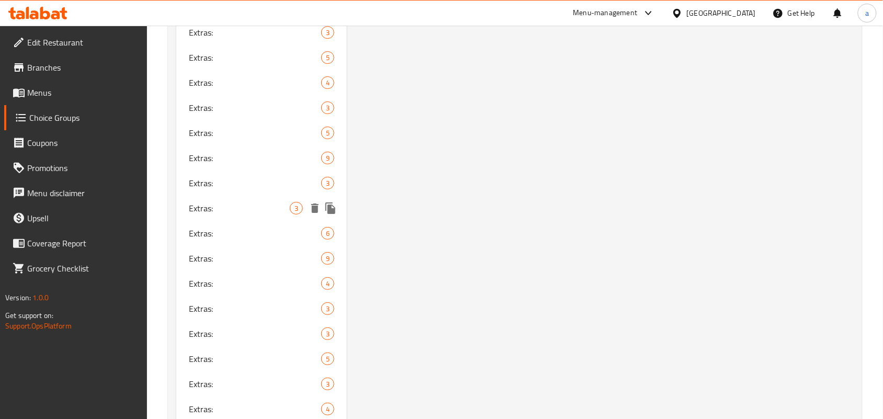
scroll to position [916, 0]
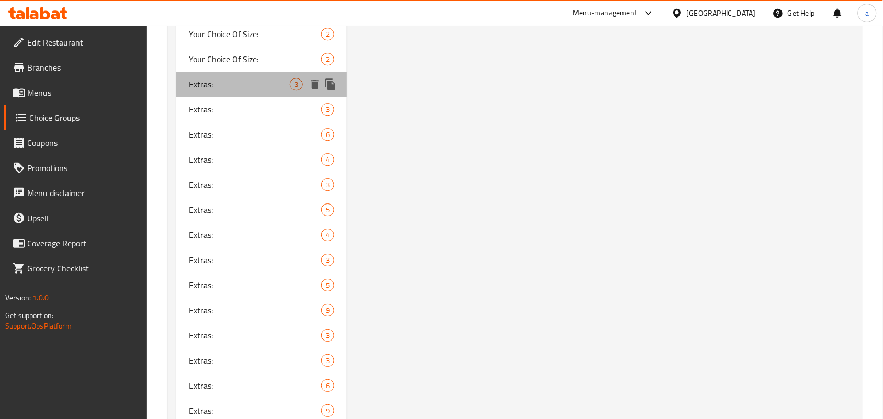
click at [250, 91] on span "Extras:" at bounding box center [239, 84] width 101 height 13
type input "Extras:"
type input "الاضافات:"
type input "زیادە:"
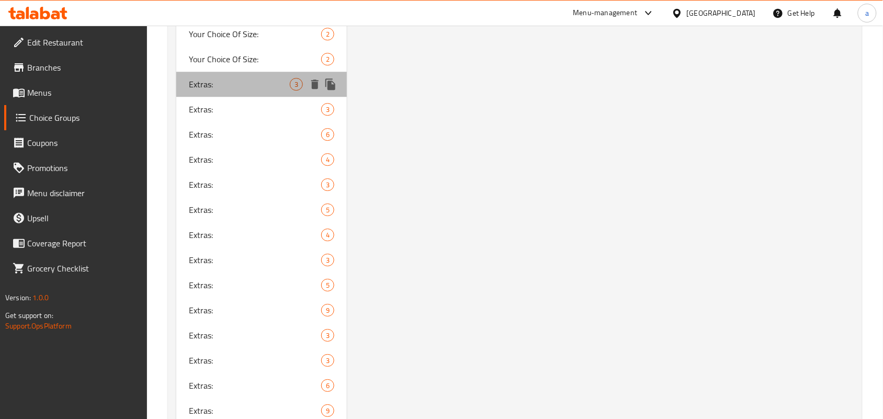
type input "0"
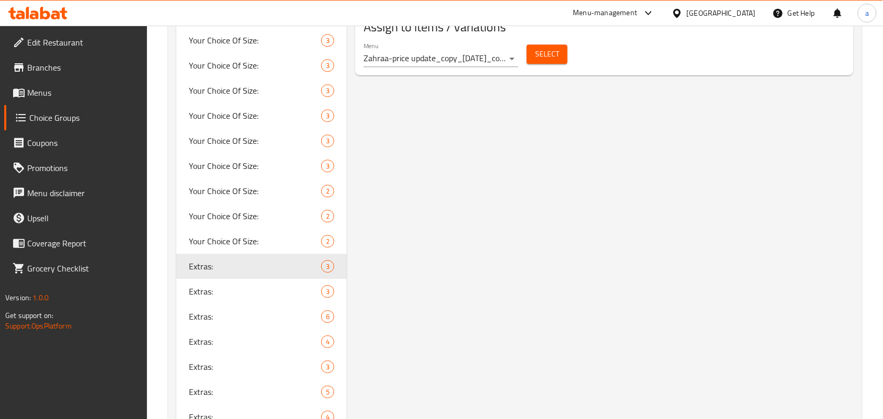
scroll to position [763, 0]
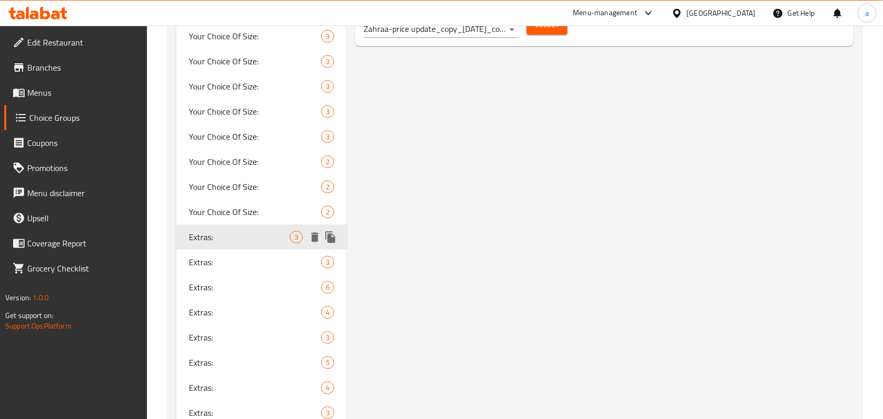
click at [236, 275] on div "Extras: 3" at bounding box center [261, 262] width 171 height 25
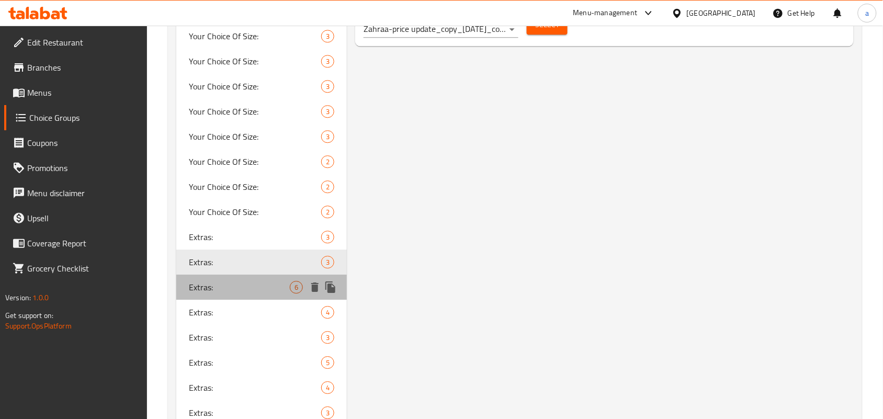
click at [223, 294] on span "Extras:" at bounding box center [239, 287] width 101 height 13
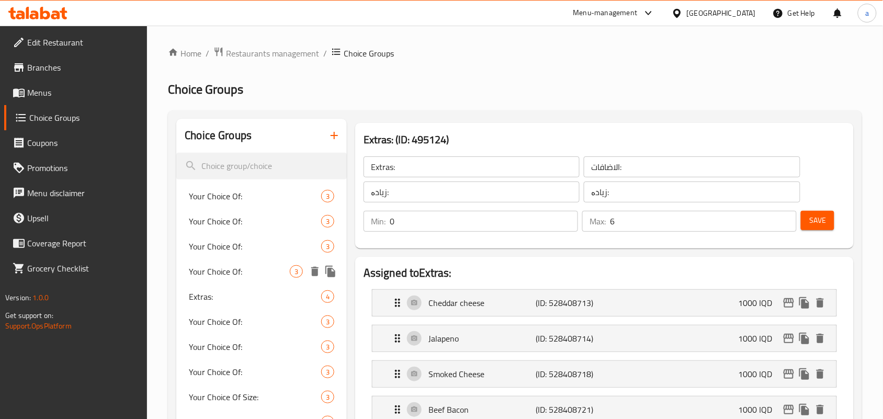
scroll to position [152, 0]
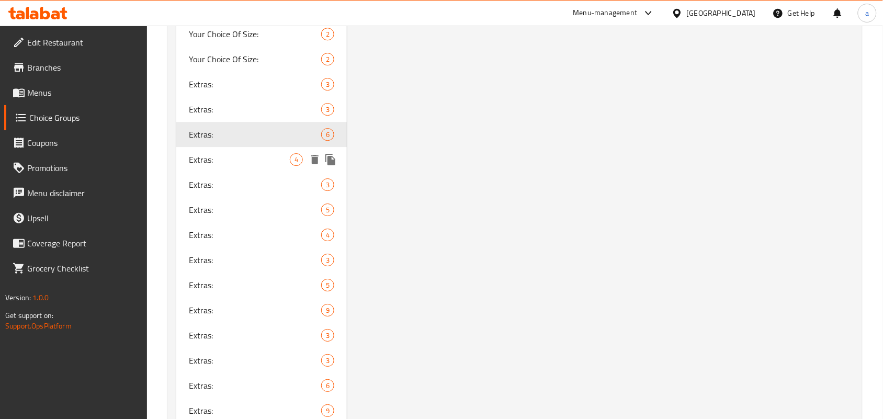
click at [236, 172] on div "Extras: 4" at bounding box center [261, 159] width 171 height 25
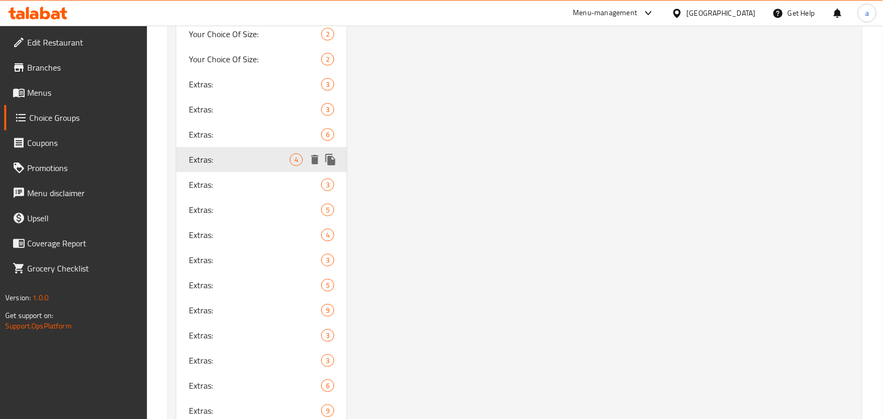
type input "5"
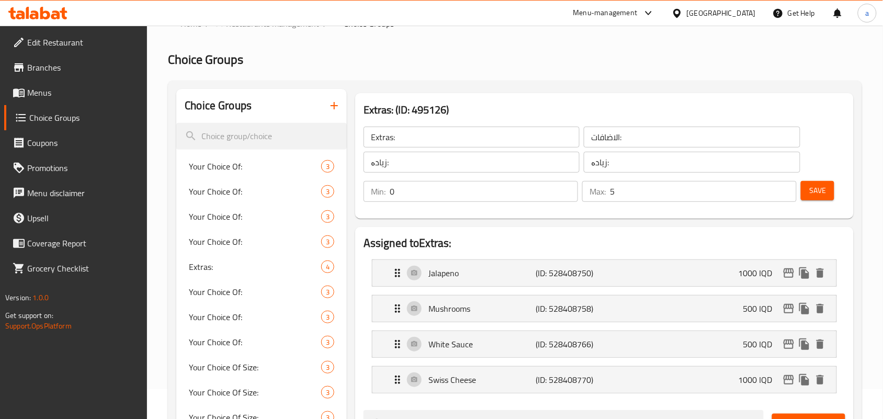
scroll to position [0, 0]
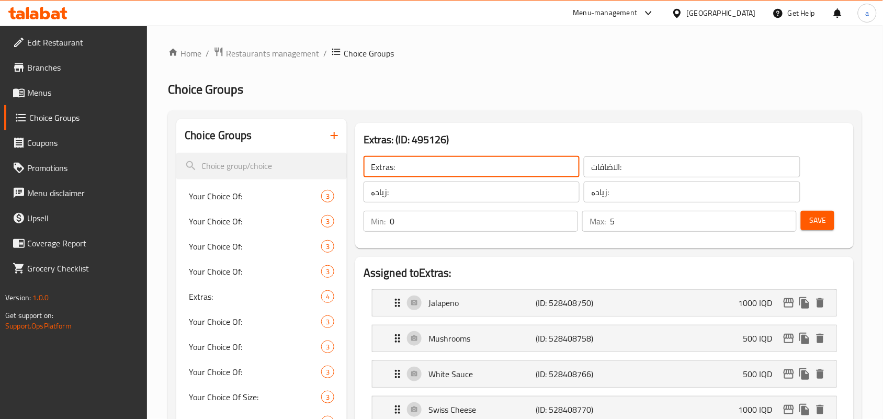
click at [424, 174] on input "Extras:" at bounding box center [472, 166] width 216 height 21
click at [811, 227] on span "Save" at bounding box center [817, 220] width 17 height 13
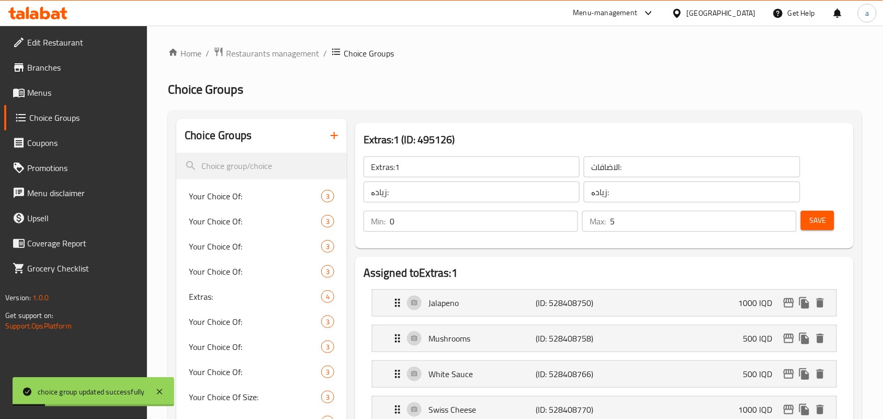
click at [454, 174] on input "Extras:1" at bounding box center [472, 166] width 216 height 21
type input "Extras:"
click at [801, 230] on div "Save" at bounding box center [805, 220] width 9 height 19
click at [805, 229] on button "Save" at bounding box center [817, 220] width 33 height 19
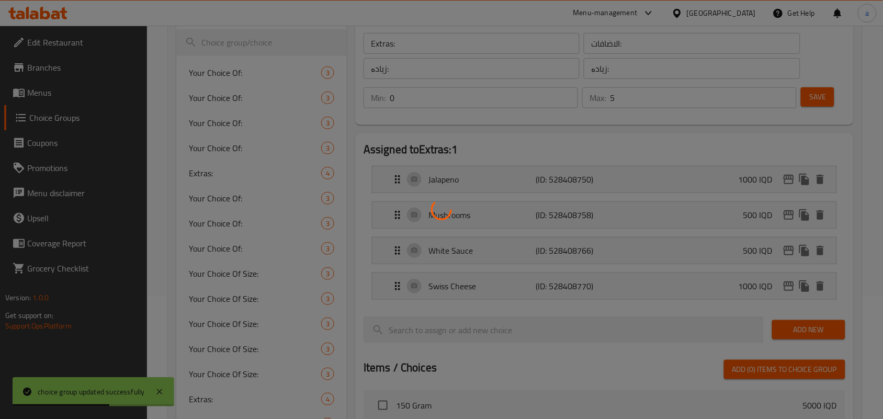
scroll to position [152, 0]
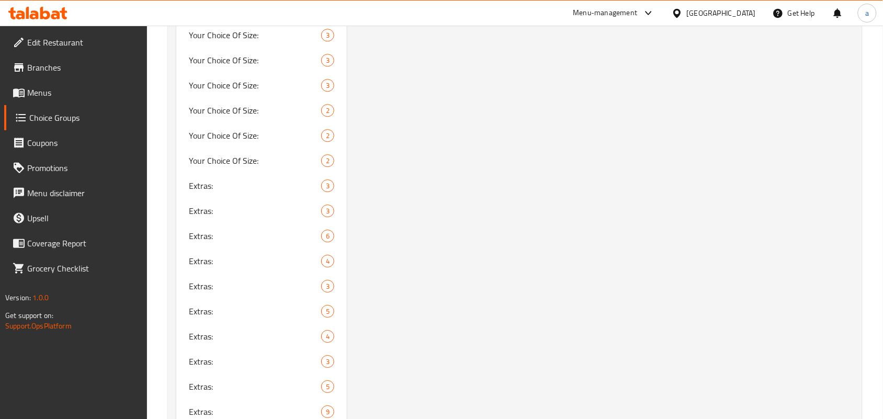
scroll to position [916, 0]
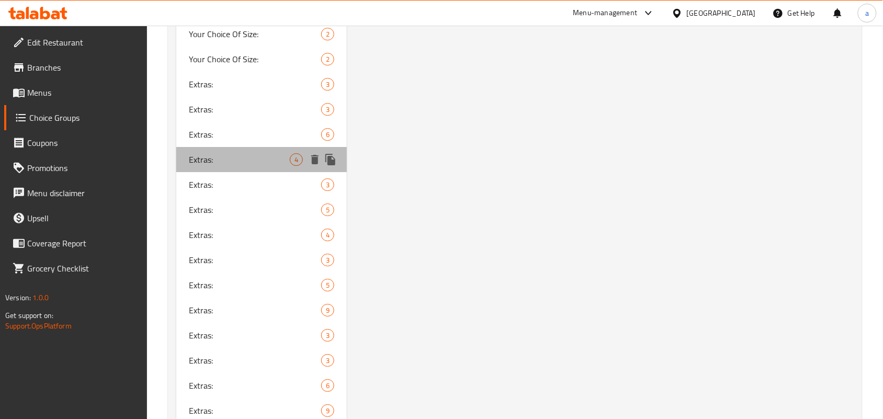
drag, startPoint x: 247, startPoint y: 191, endPoint x: 281, endPoint y: 184, distance: 35.3
click at [246, 166] on span "Extras:" at bounding box center [239, 159] width 101 height 13
type input "Extras:"
type input "الاضافات:"
type input "زیادە:"
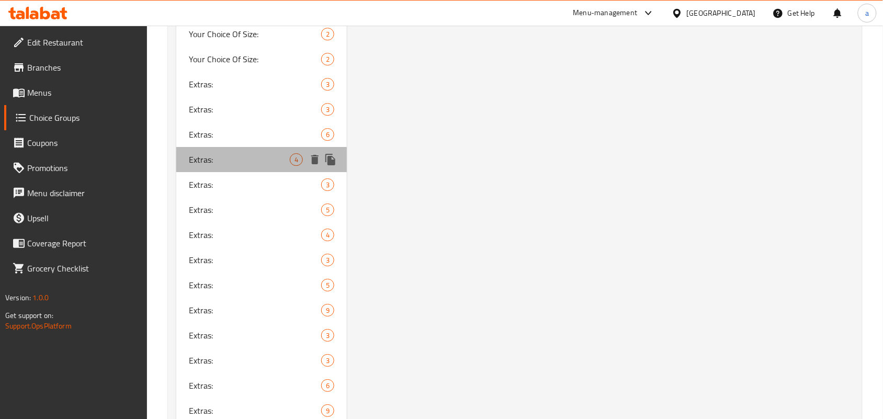
type input "زیادە:"
type input "0"
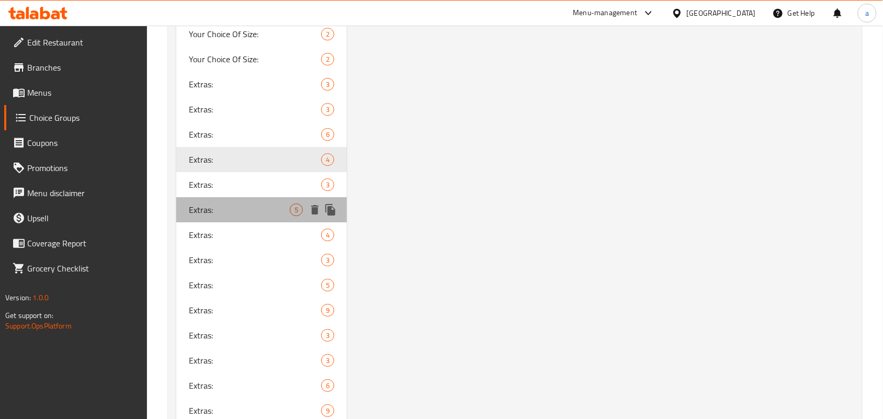
click at [269, 216] on span "Extras:" at bounding box center [239, 210] width 101 height 13
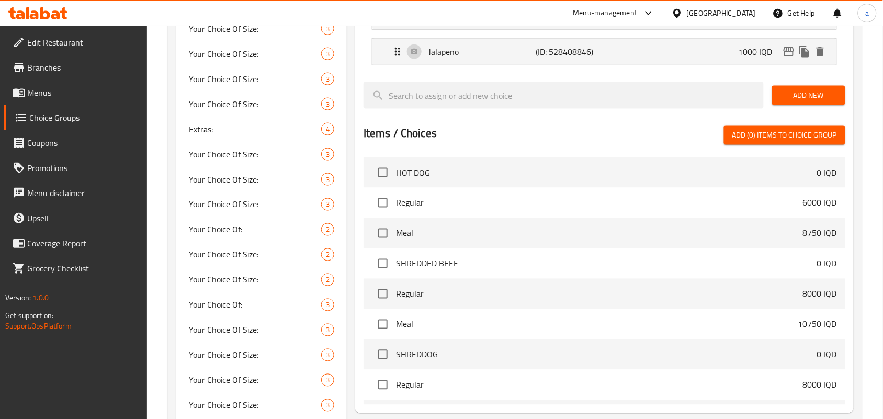
scroll to position [152, 0]
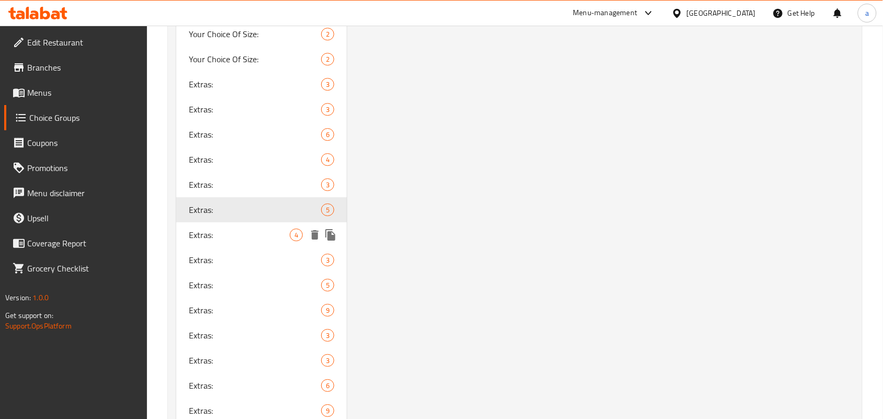
click at [266, 241] on span "Extras:" at bounding box center [239, 235] width 101 height 13
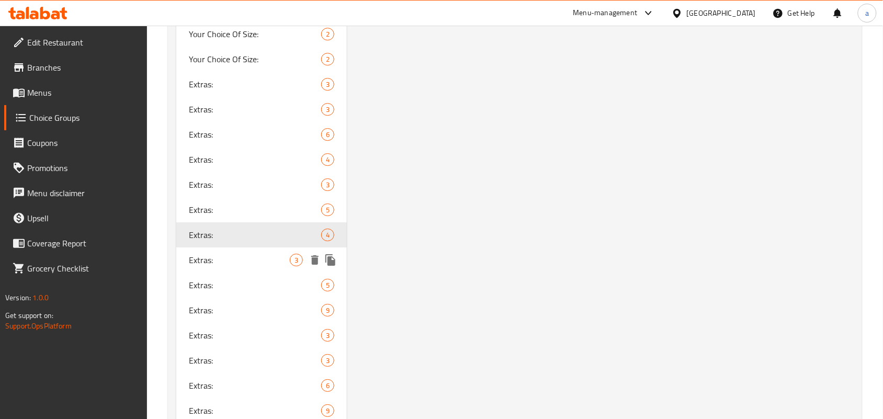
click at [270, 266] on span "Extras:" at bounding box center [239, 260] width 101 height 13
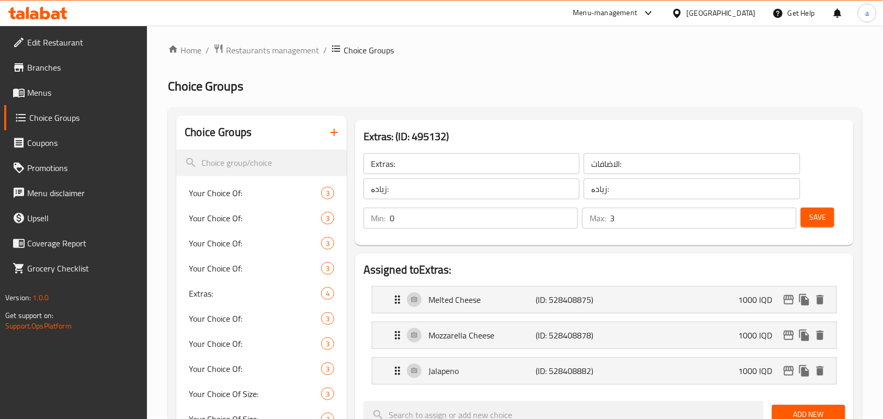
scroll to position [0, 0]
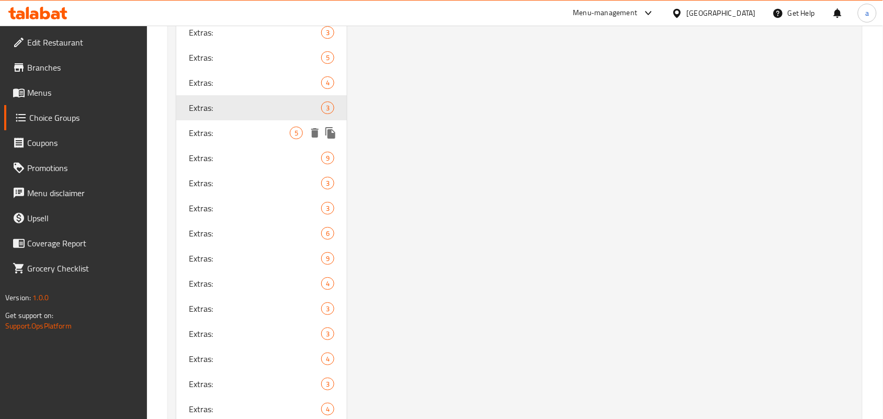
click at [230, 139] on span "Extras:" at bounding box center [239, 133] width 101 height 13
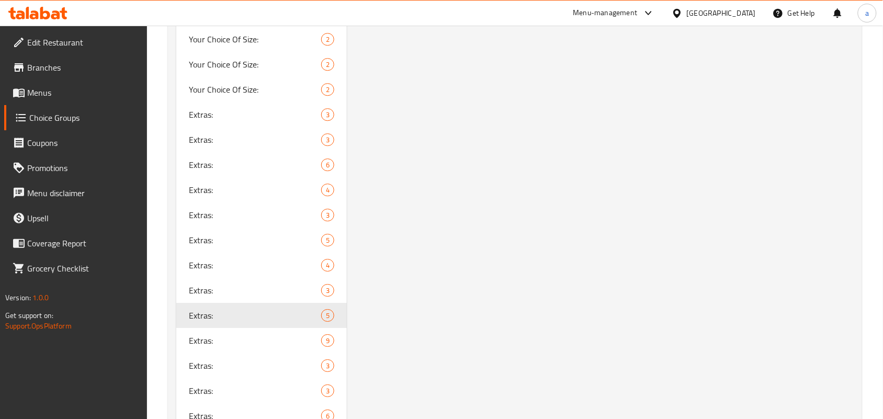
scroll to position [916, 0]
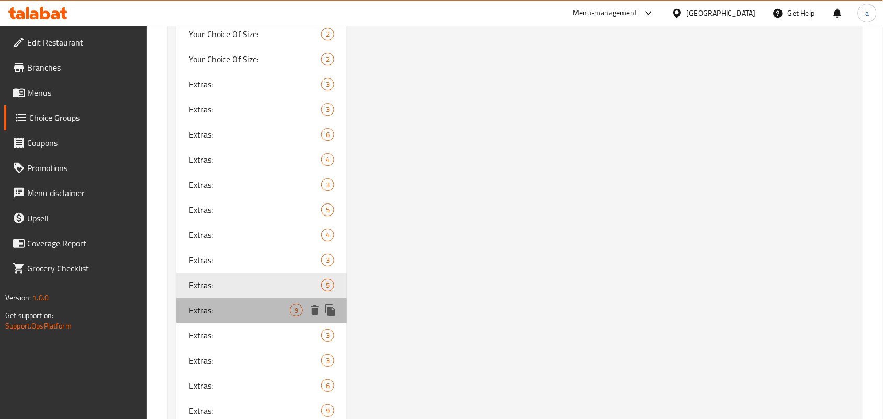
click at [296, 323] on div "Extras: 9" at bounding box center [261, 310] width 171 height 25
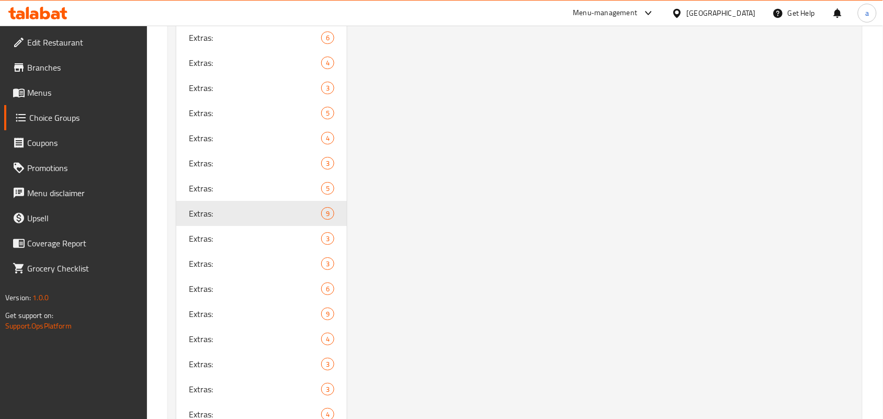
scroll to position [1015, 0]
click at [292, 241] on span "3" at bounding box center [296, 236] width 12 height 10
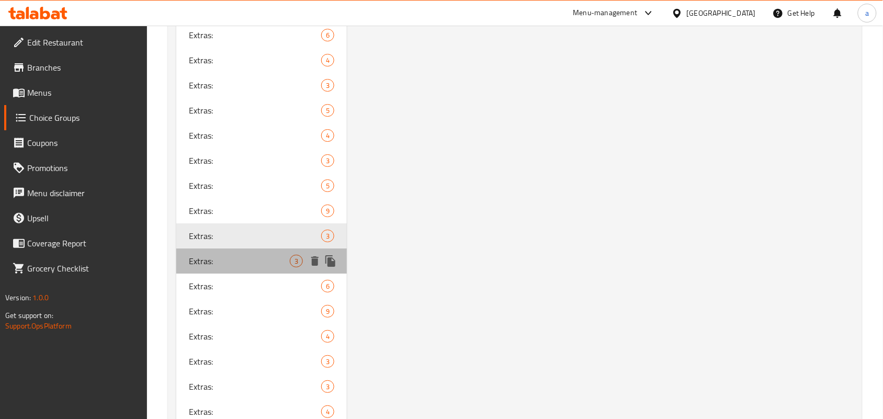
click at [223, 267] on span "Extras:" at bounding box center [239, 261] width 101 height 13
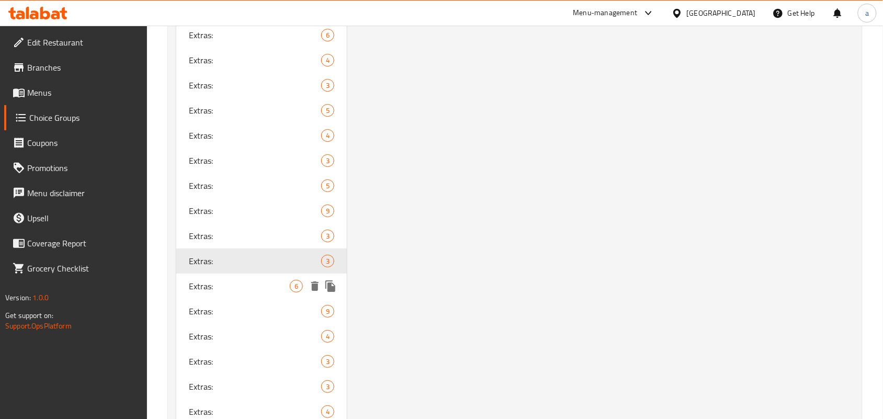
click at [253, 292] on span "Extras:" at bounding box center [239, 286] width 101 height 13
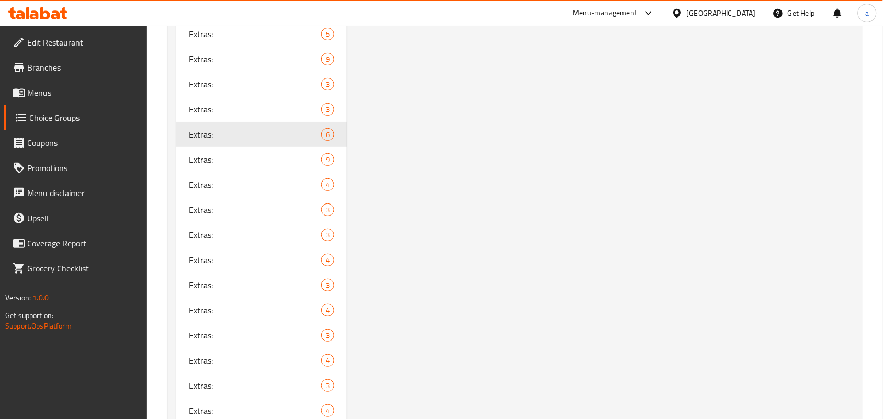
scroll to position [1168, 0]
click at [257, 171] on div "Extras: 9" at bounding box center [261, 158] width 171 height 25
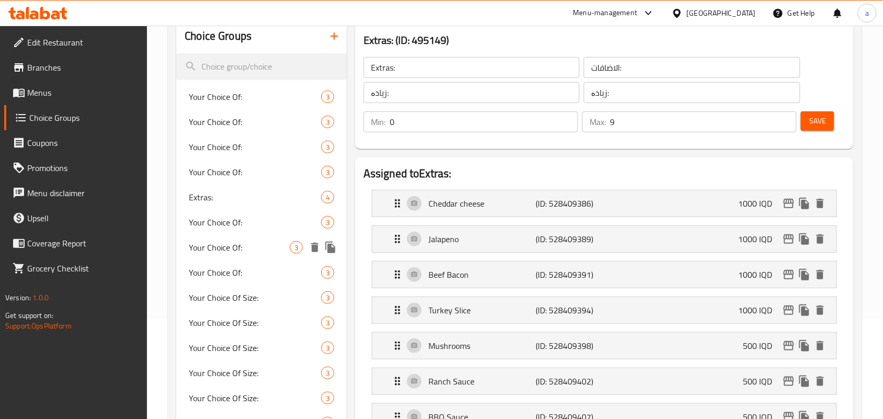
scroll to position [252, 0]
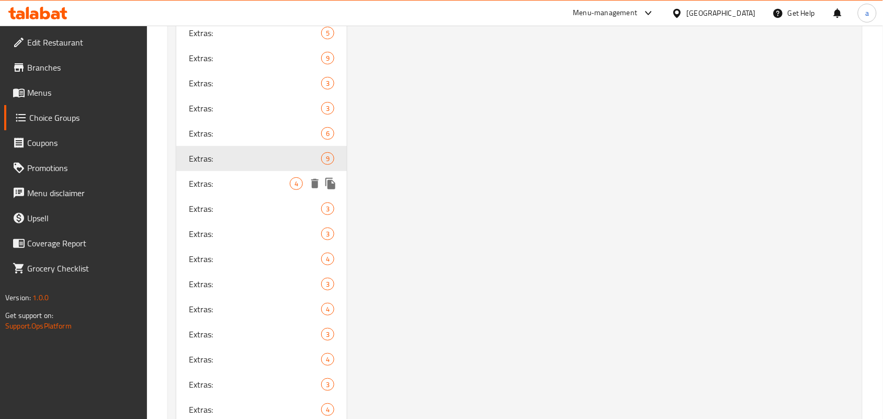
click at [252, 190] on span "Extras:" at bounding box center [239, 183] width 101 height 13
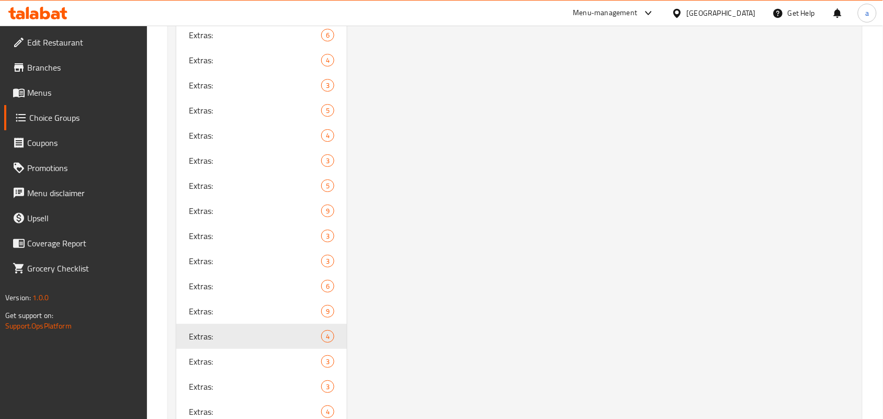
scroll to position [1168, 0]
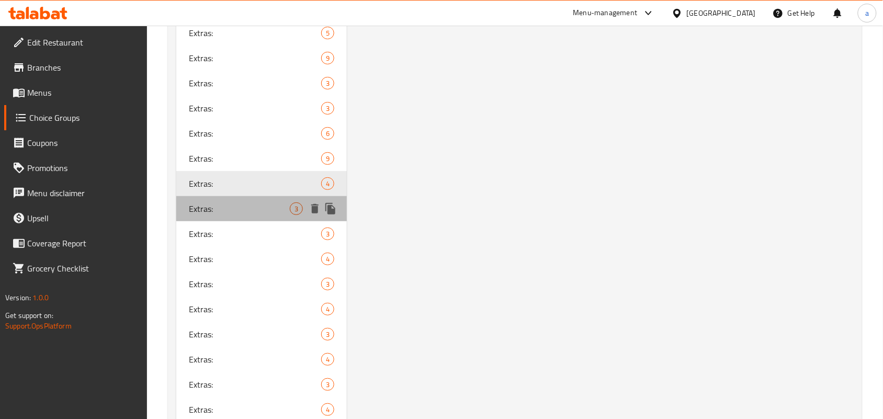
click at [256, 215] on span "Extras:" at bounding box center [239, 208] width 101 height 13
type input "3"
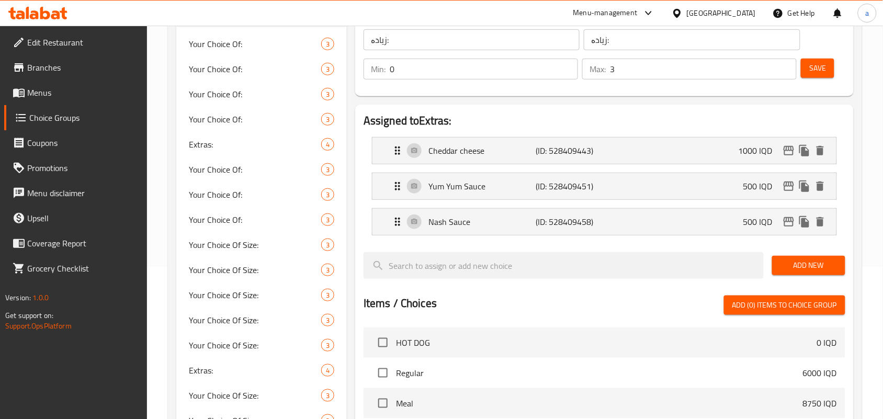
scroll to position [0, 0]
